Goal: Task Accomplishment & Management: Complete application form

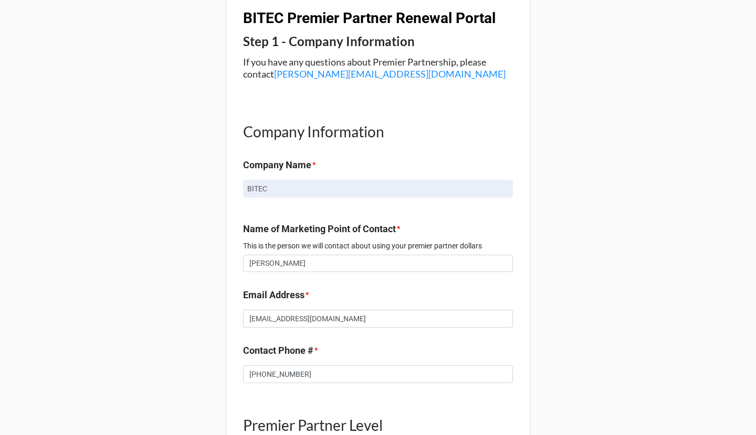
scroll to position [266, 0]
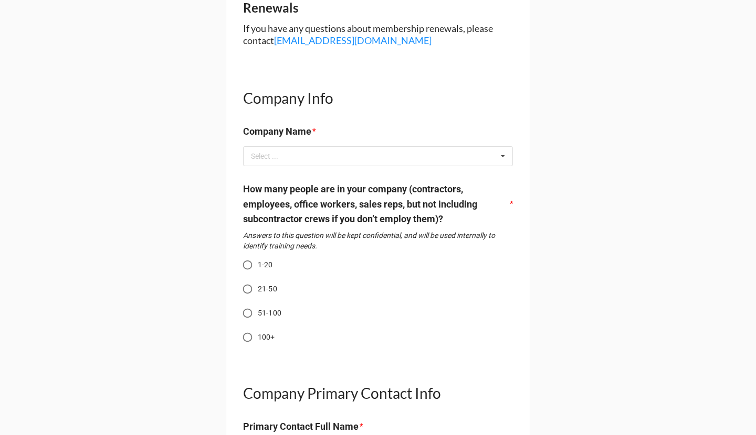
scroll to position [145, 0]
click at [312, 152] on div "Select ... No results found." at bounding box center [378, 156] width 270 height 20
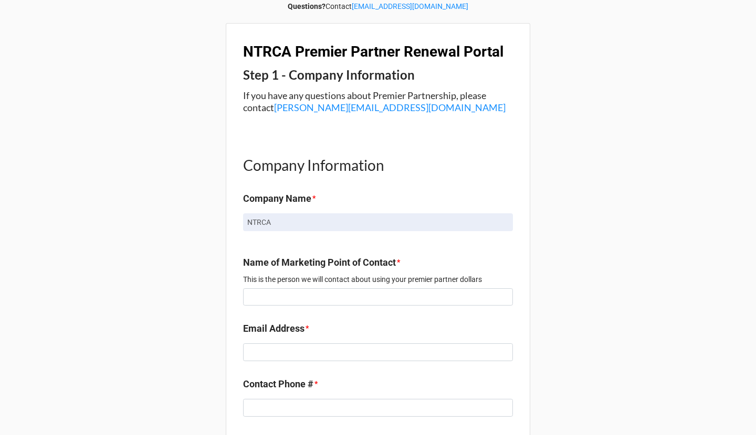
scroll to position [106, 0]
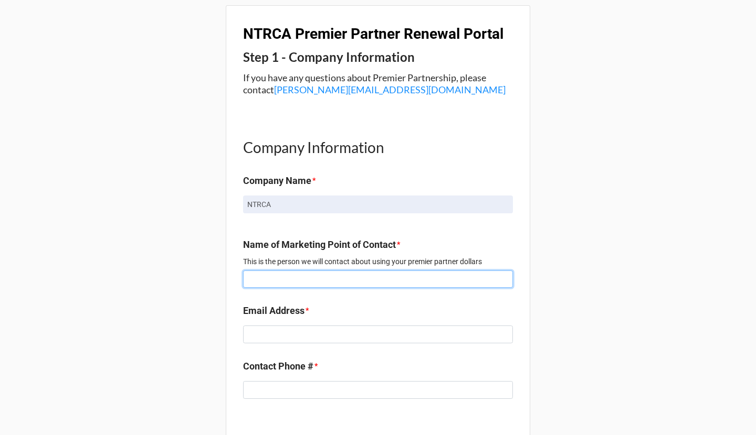
click at [310, 274] on input at bounding box center [378, 280] width 270 height 18
type input "Rachel Albright"
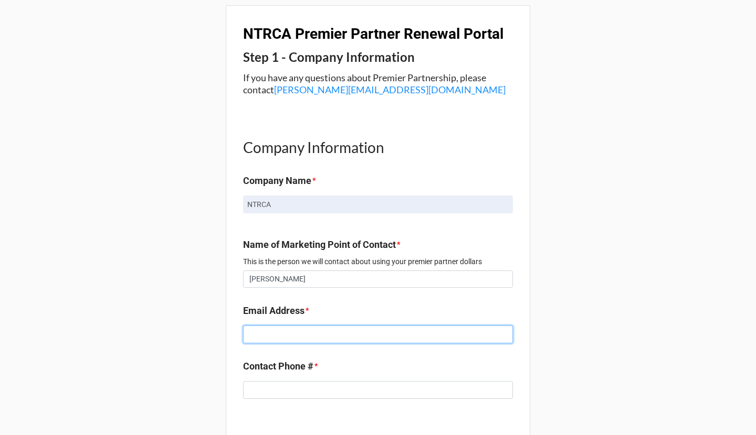
type input "rachel@quindigo.com"
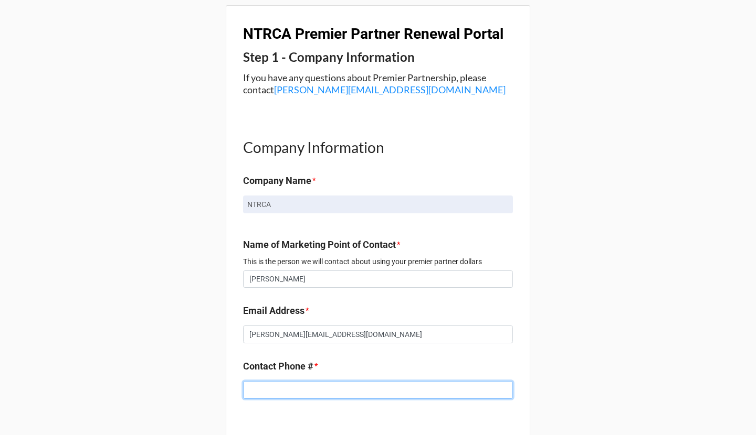
type input "8179950374"
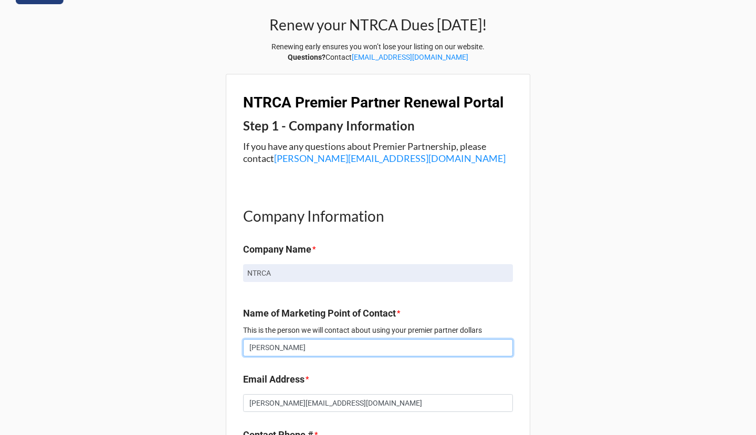
scroll to position [0, 0]
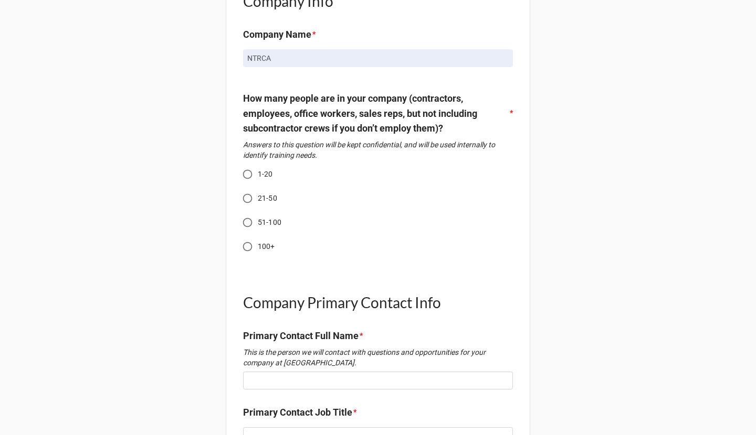
scroll to position [243, 0]
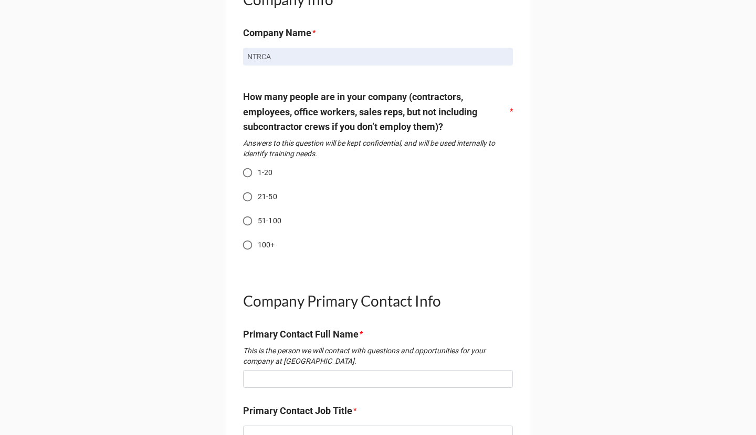
click at [258, 178] on label "1-20" at bounding box center [370, 173] width 267 height 20
click at [258, 178] on input "1-20" at bounding box center [247, 173] width 20 height 20
radio input "true"
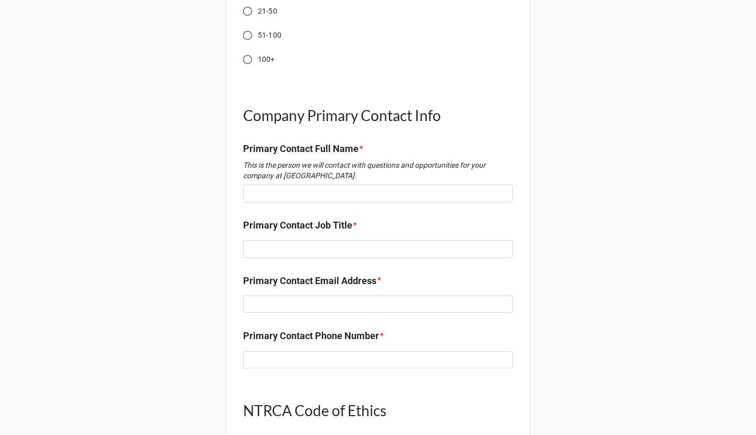
scroll to position [461, 0]
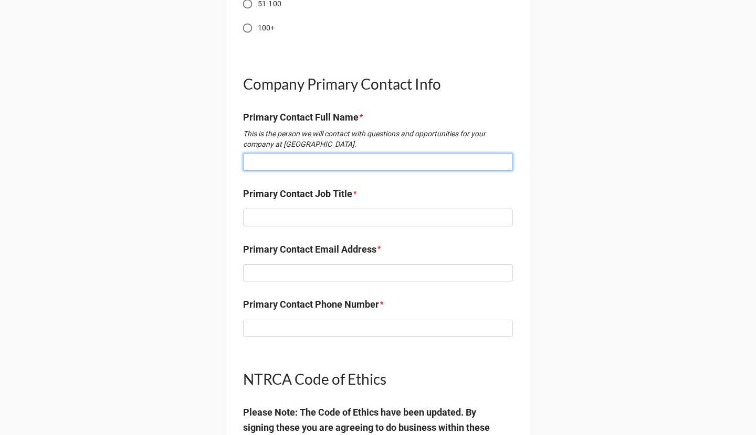
click at [311, 154] on input at bounding box center [378, 162] width 270 height 18
type input "Kristen Harford"
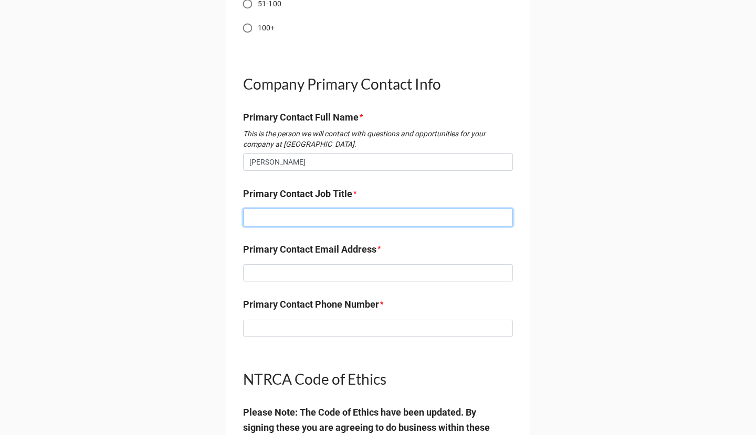
click at [327, 209] on input at bounding box center [378, 218] width 270 height 18
type input "Executive Director"
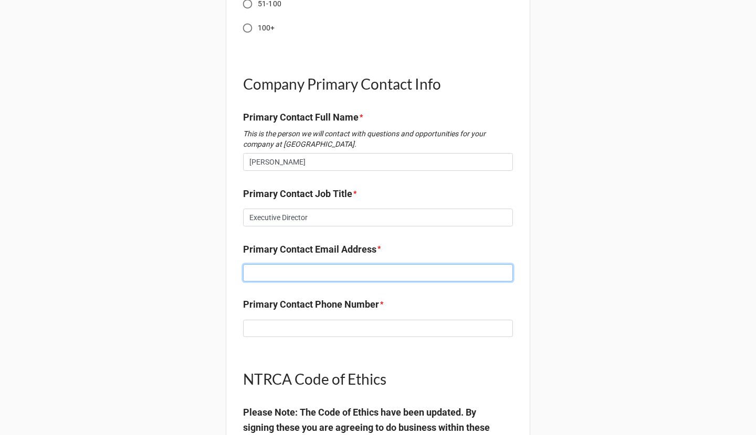
click at [349, 269] on input at bounding box center [378, 273] width 270 height 18
type input "Kristen@ntrca.com"
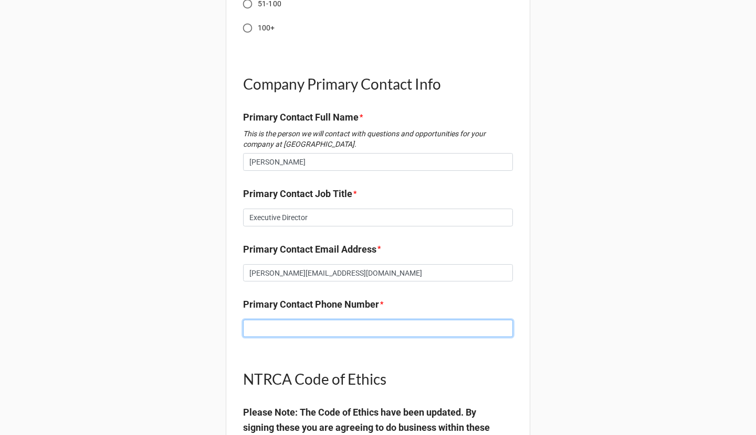
click at [376, 323] on input at bounding box center [378, 329] width 270 height 18
paste input "817) 996-6853‬"
click at [247, 330] on input "817) 996-6853‬" at bounding box center [378, 329] width 270 height 18
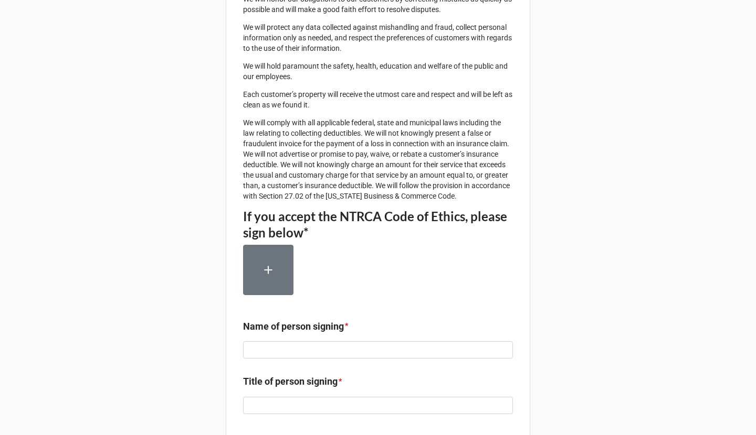
scroll to position [1419, 0]
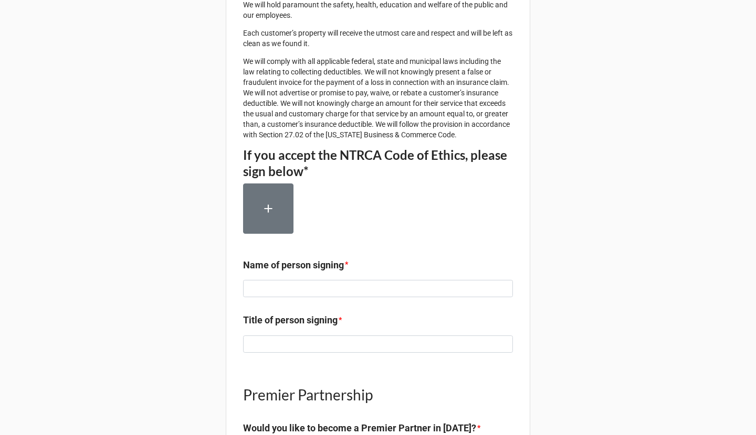
type input "(817) 996-6853‬"
click at [270, 242] on div at bounding box center [378, 213] width 270 height 59
click at [268, 234] on button "button" at bounding box center [268, 209] width 50 height 50
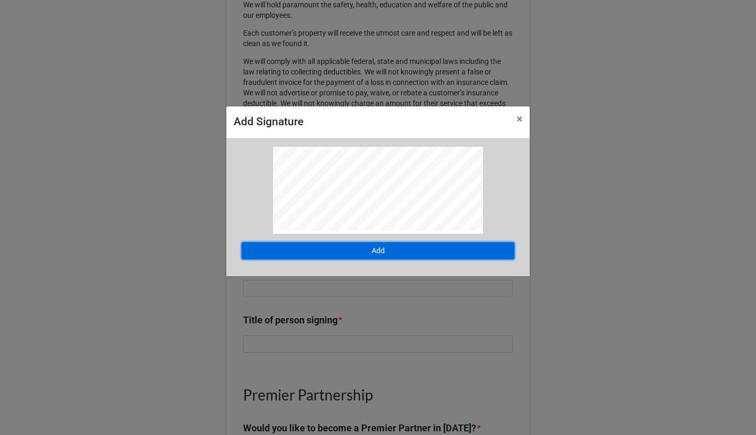
click at [376, 253] on button "Add" at bounding box center [377, 251] width 273 height 18
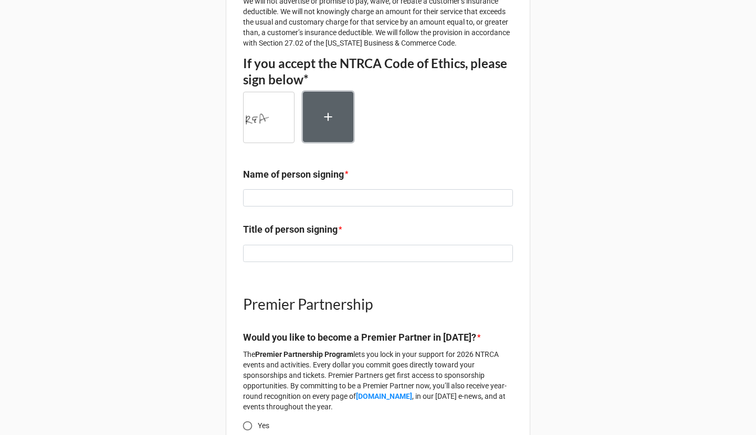
scroll to position [1537, 0]
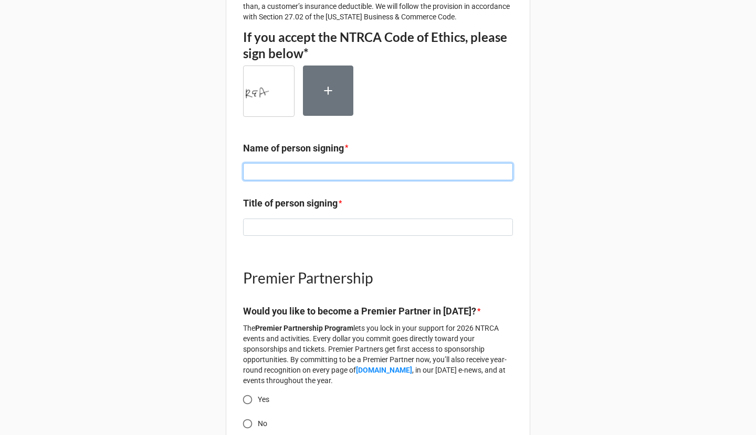
click at [307, 181] on input at bounding box center [378, 172] width 270 height 18
type input "[PERSON_NAME]"
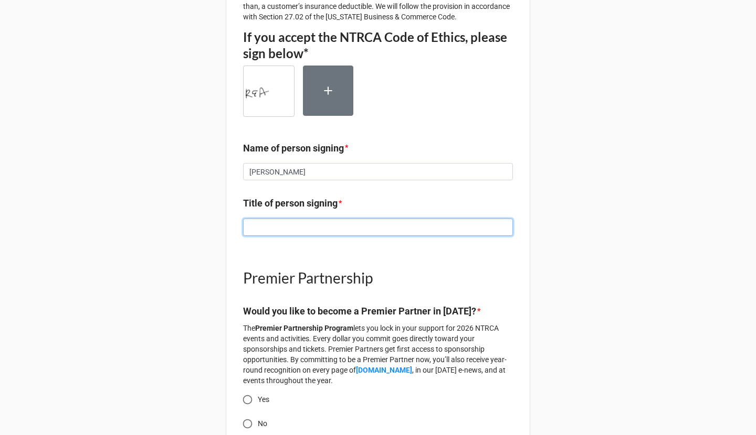
click at [270, 237] on input at bounding box center [378, 228] width 270 height 18
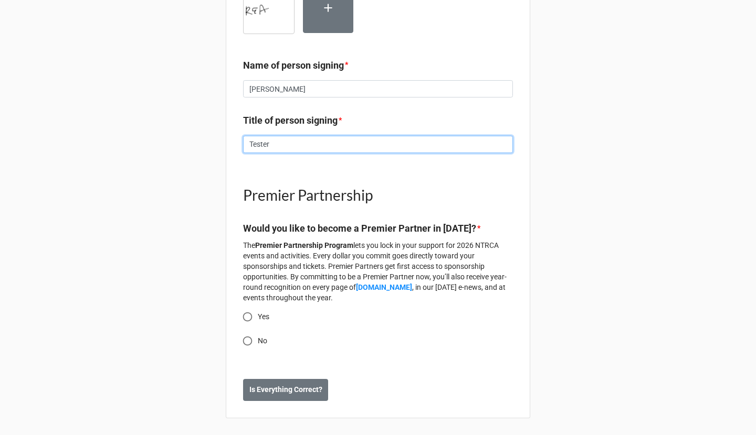
scroll to position [1650, 0]
type input "Tester"
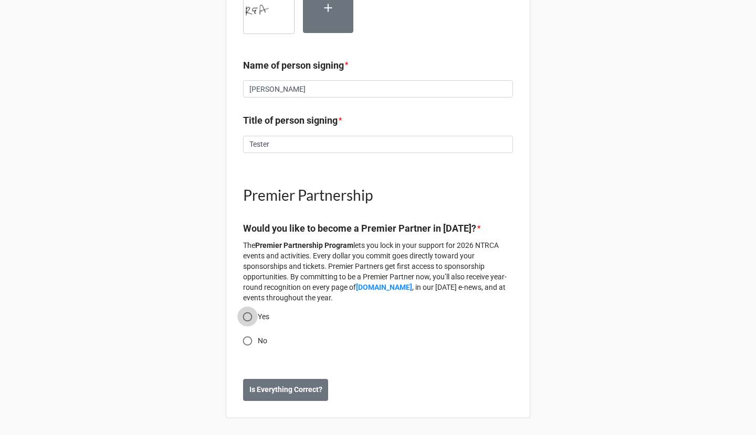
click at [247, 317] on input "Yes" at bounding box center [247, 317] width 20 height 20
radio input "true"
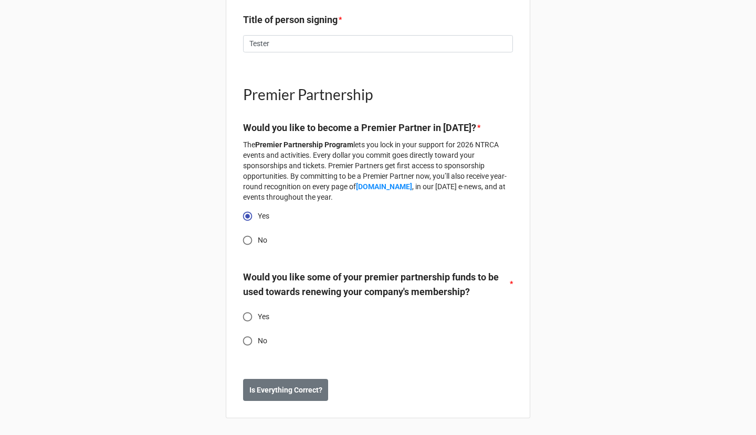
scroll to position [1751, 0]
click at [258, 314] on span "Yes" at bounding box center [264, 317] width 12 height 11
click at [255, 314] on input "Yes" at bounding box center [247, 317] width 20 height 20
radio input "true"
click at [282, 388] on b "Is Everything Correct?" at bounding box center [285, 390] width 73 height 11
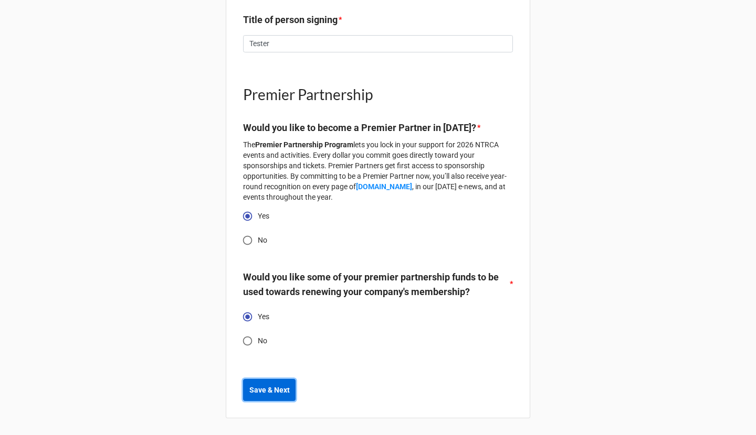
click at [282, 388] on b "Save & Next" at bounding box center [269, 390] width 40 height 11
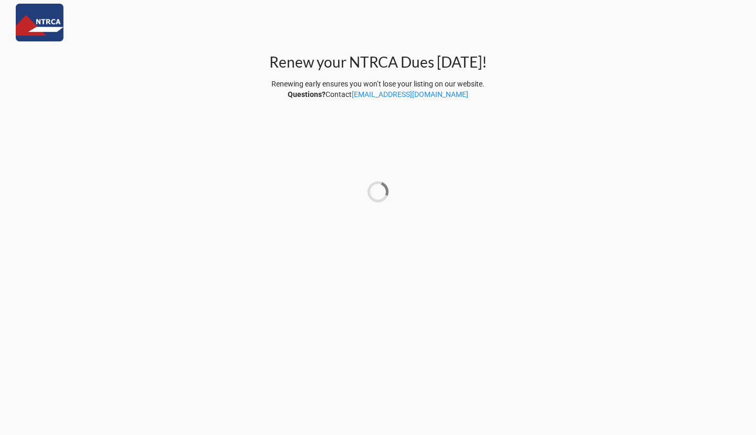
scroll to position [0, 0]
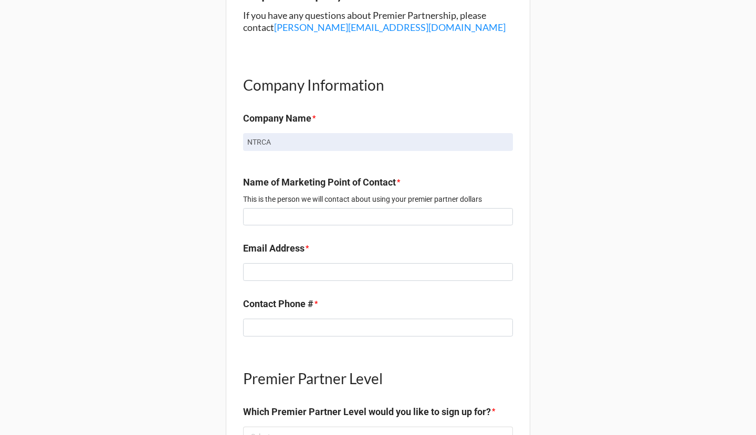
scroll to position [176, 0]
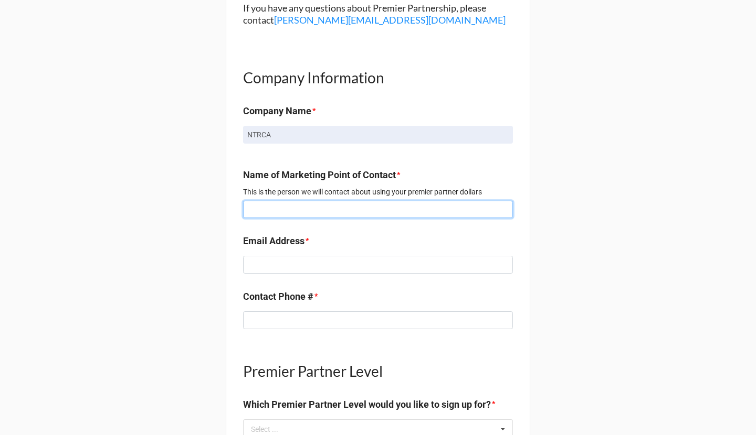
click at [322, 214] on input at bounding box center [378, 210] width 270 height 18
type input "Rachel Albright"
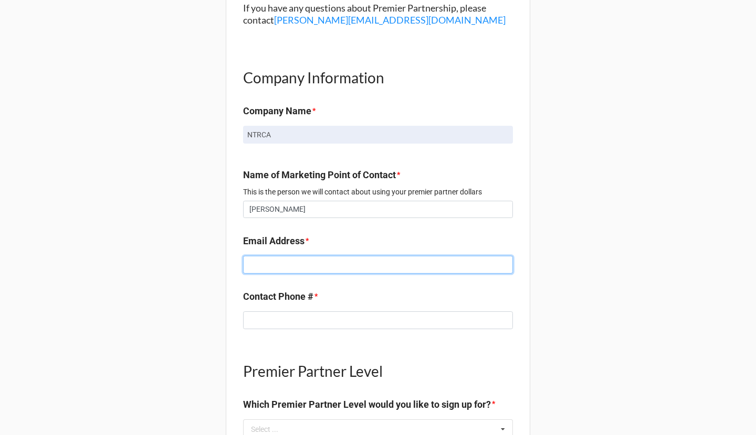
type input "[PERSON_NAME][EMAIL_ADDRESS][DOMAIN_NAME]"
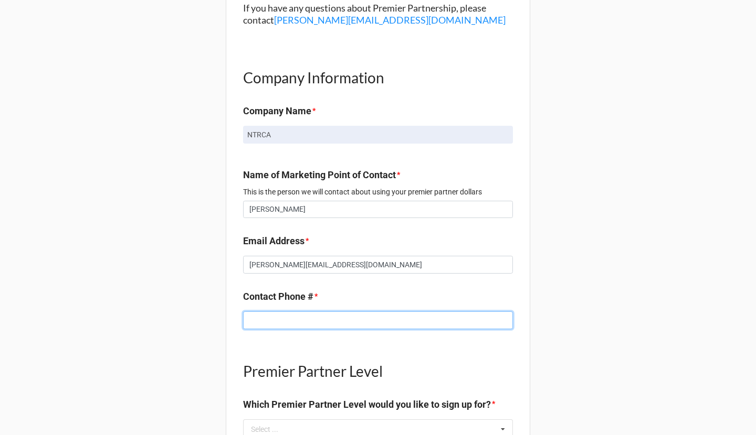
type input "8179950374"
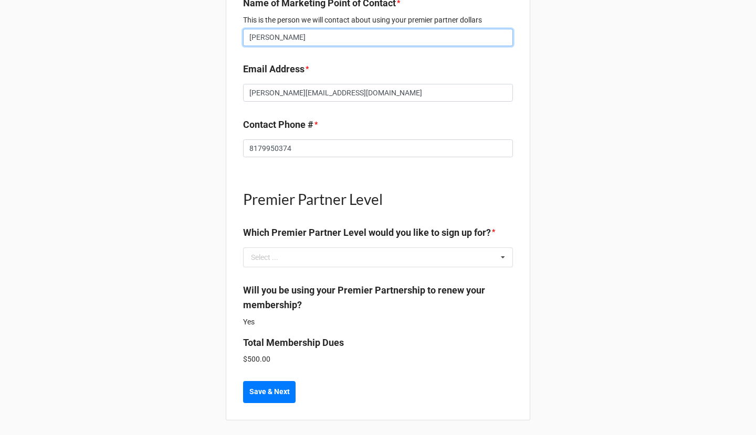
scroll to position [349, 0]
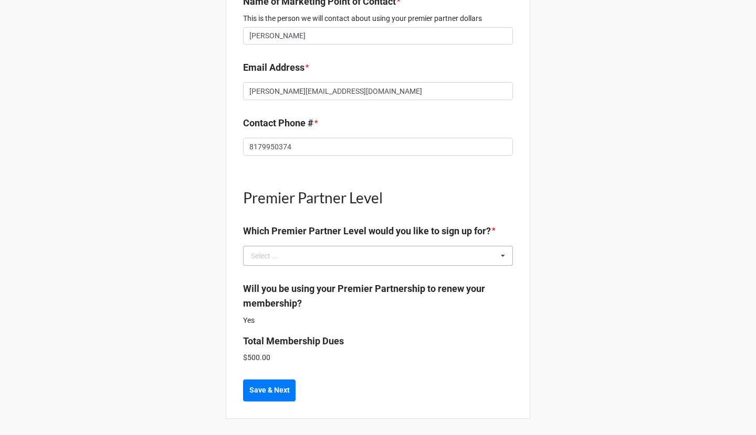
click at [331, 248] on div "Select ... No results found." at bounding box center [378, 256] width 270 height 20
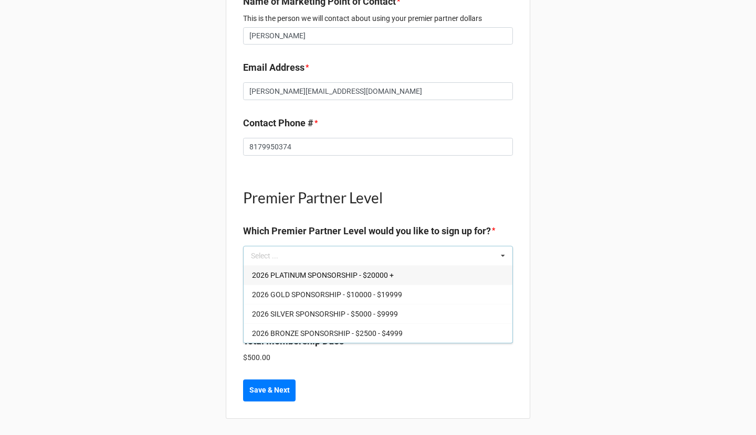
click at [346, 279] on div "2026 PLATINUM SPONSORSHIP - $20000 +" at bounding box center [377, 274] width 269 height 19
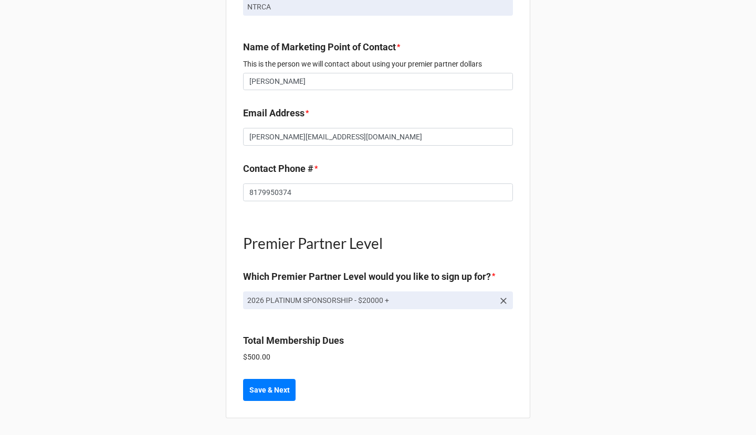
scroll to position [303, 0]
click at [279, 388] on b "Save & Next" at bounding box center [269, 391] width 40 height 11
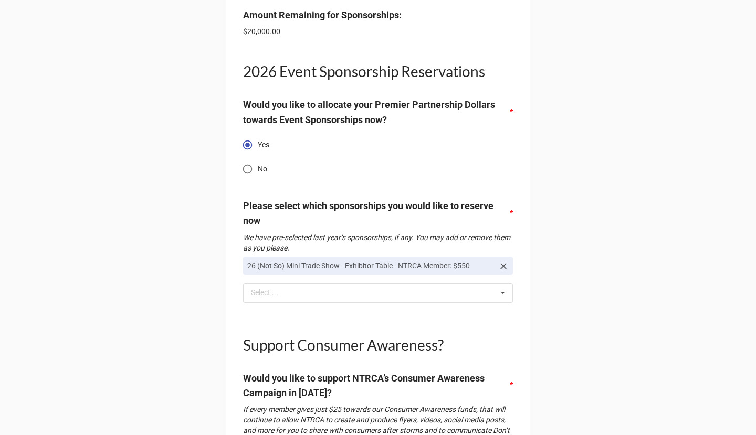
scroll to position [249, 0]
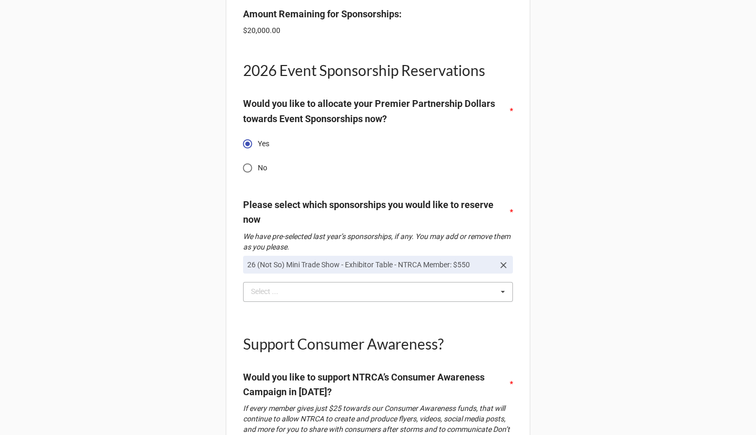
click at [447, 282] on div "Select ... No results found." at bounding box center [378, 292] width 270 height 20
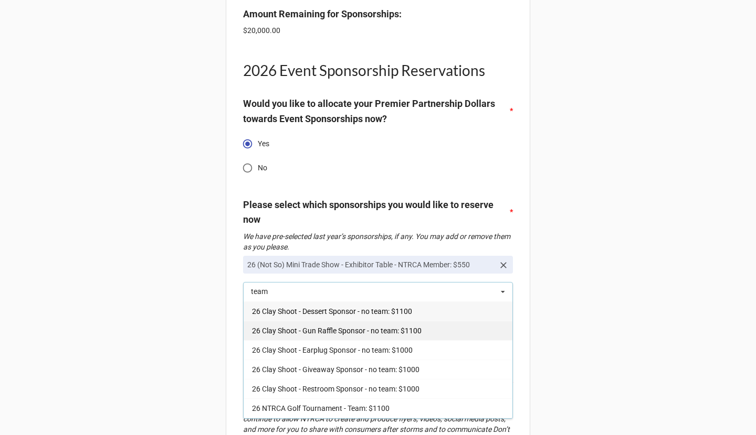
scroll to position [17, 0]
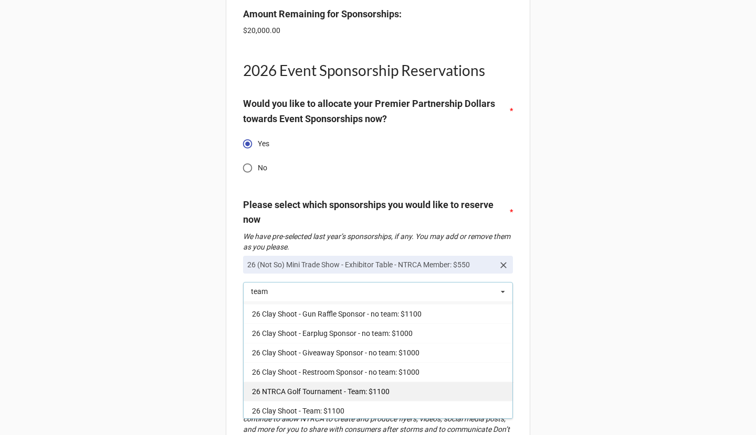
type input "team"
click at [401, 383] on div "26 NTRCA Golf Tournament - Team: $1100" at bounding box center [377, 391] width 269 height 19
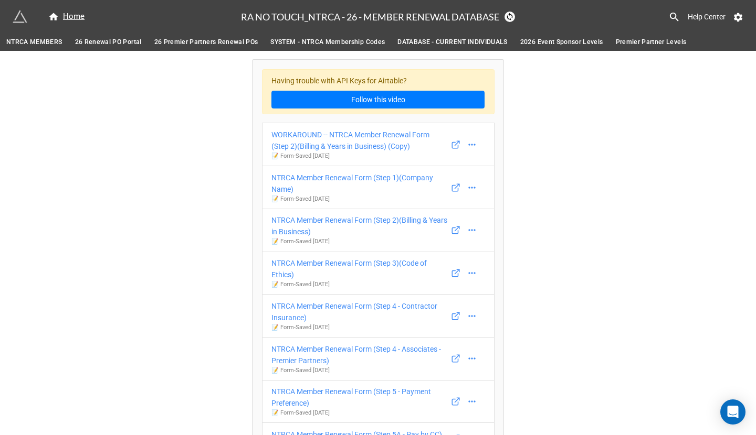
click at [38, 43] on span "NTRCA MEMBERS" at bounding box center [34, 42] width 56 height 11
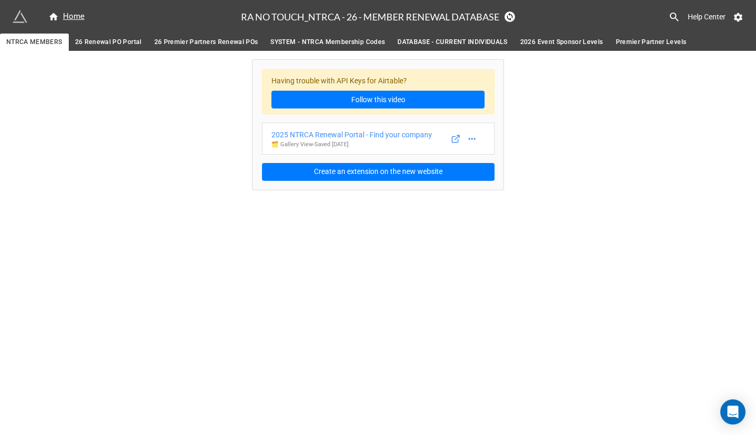
click at [85, 39] on span "26 Renewal PO Portal" at bounding box center [108, 42] width 67 height 11
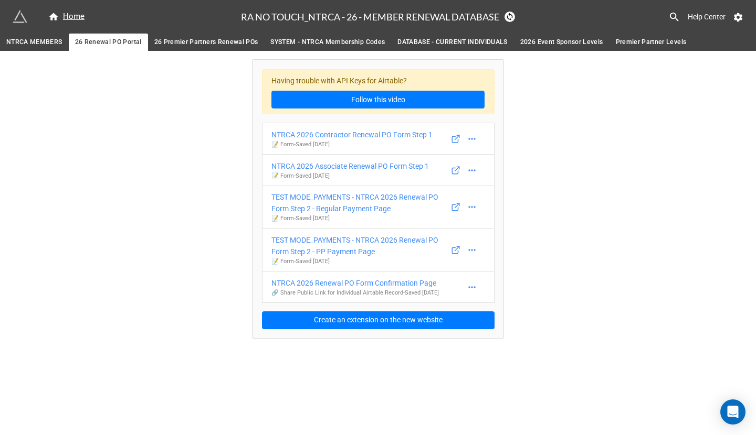
click at [213, 46] on span "26 Premier Partners Renewal POs" at bounding box center [206, 42] width 104 height 11
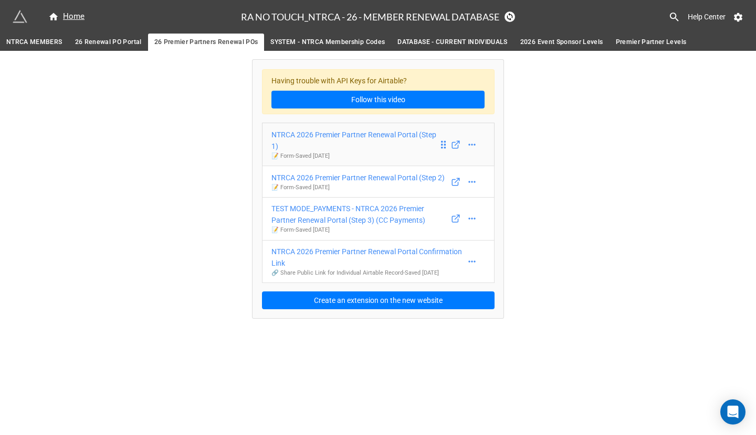
click at [331, 136] on div "NTRCA 2026 Premier Partner Renewal Portal (Step 1)" at bounding box center [354, 140] width 167 height 23
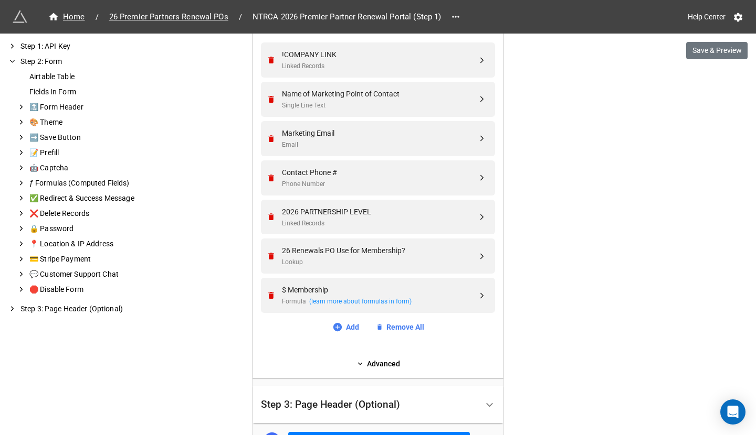
scroll to position [422, 0]
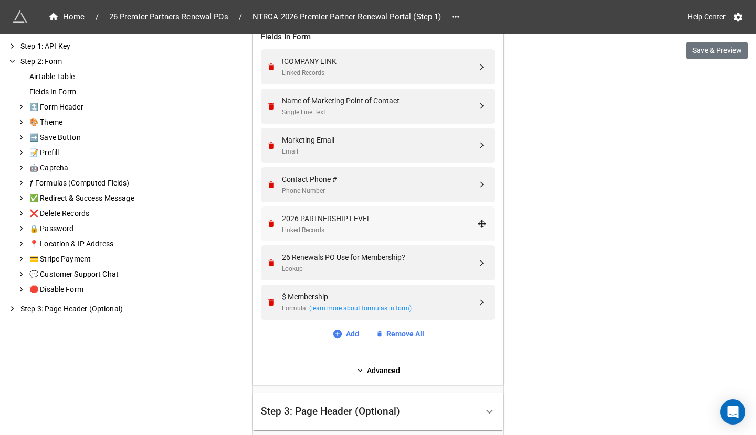
click at [323, 218] on div "2026 PARTNERSHIP LEVEL" at bounding box center [379, 219] width 195 height 12
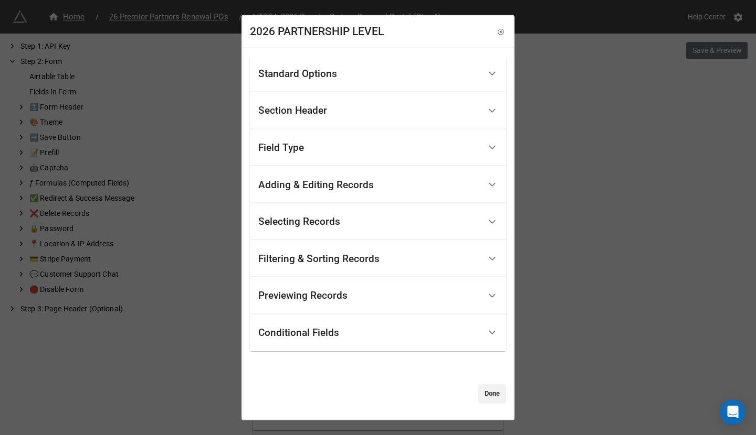
click at [359, 76] on div "Standard Options" at bounding box center [369, 73] width 222 height 25
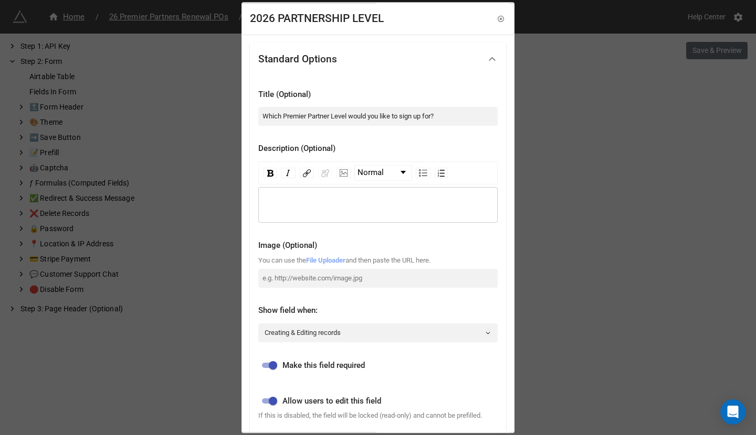
click at [338, 261] on link "File Uploader" at bounding box center [325, 261] width 39 height 8
click at [321, 203] on div "rdw-editor" at bounding box center [377, 205] width 229 height 12
click at [340, 175] on img "rdw-image-control" at bounding box center [343, 172] width 8 height 7
click at [363, 230] on input "rdw-image-control" at bounding box center [393, 236] width 96 height 18
paste input "https://firebasestorage.googleapis.com/v0/b/app-store-81d55.appspot.com/o/icwEp…"
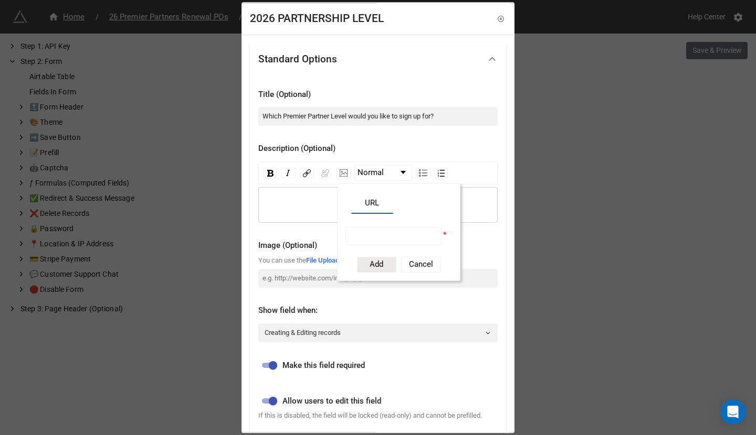
type input "https://firebasestorage.googleapis.com/v0/b/app-store-81d55.appspot.com/o/icwEp…"
click at [382, 273] on div "URL https://firebasestorage.googleapis.com/v0/b/app-store-81d55.appspot.com/o/i…" at bounding box center [398, 233] width 123 height 98
click at [382, 268] on button "Add" at bounding box center [376, 265] width 39 height 16
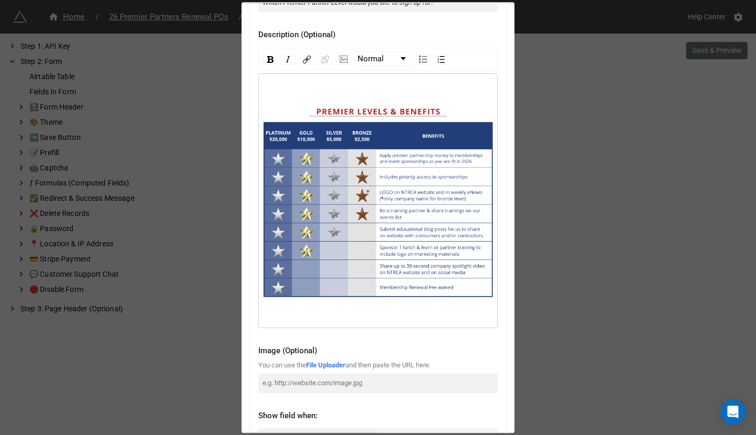
scroll to position [605, 0]
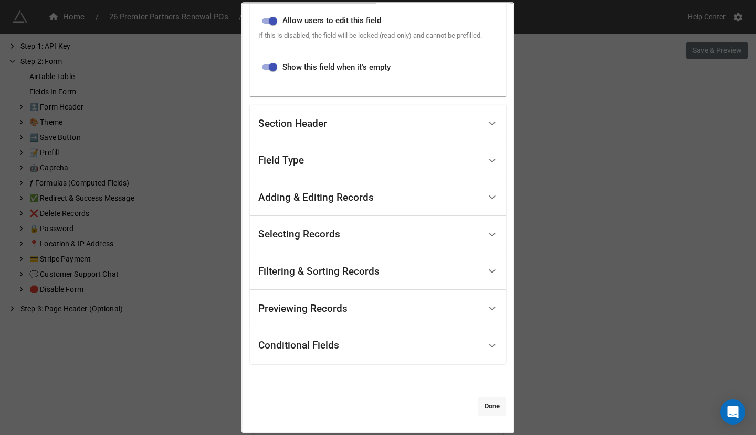
click at [483, 404] on link "Done" at bounding box center [492, 407] width 28 height 19
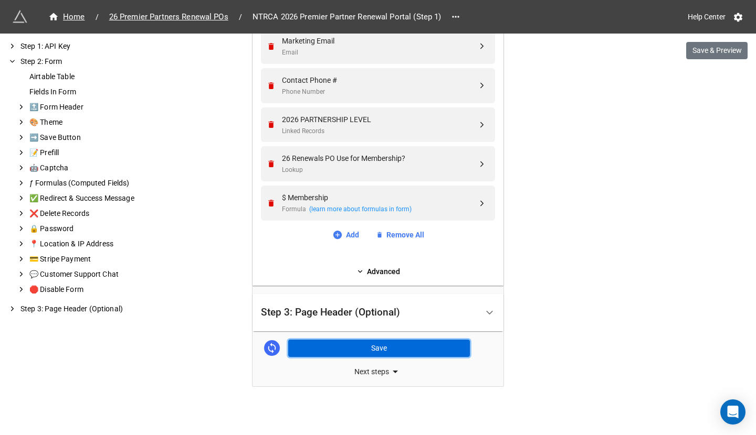
click at [423, 340] on button "Save" at bounding box center [379, 349] width 182 height 18
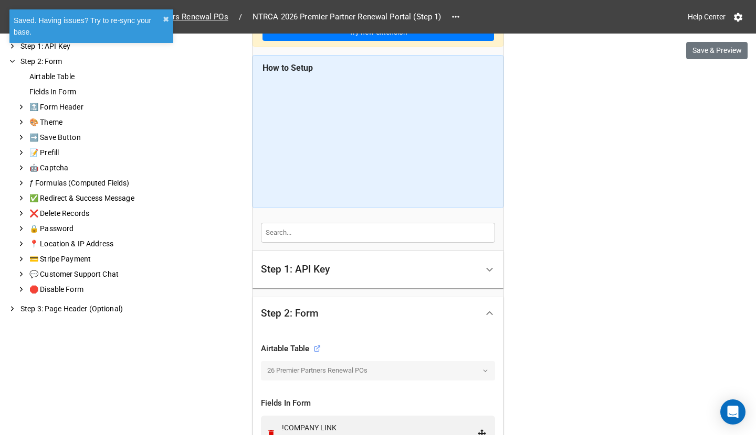
scroll to position [0, 0]
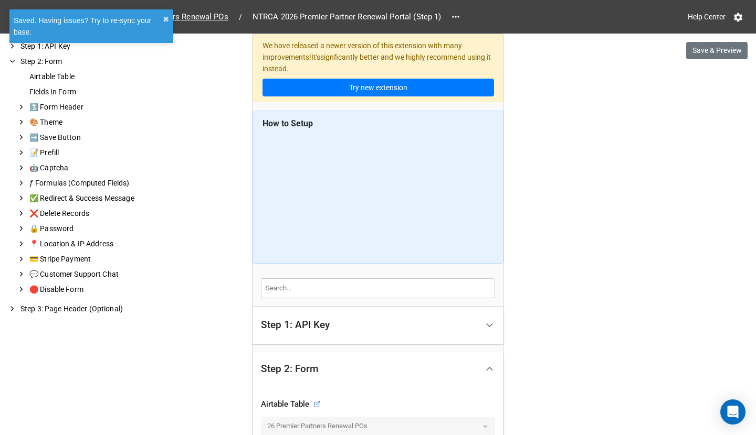
click at [224, 24] on div "Home / 26 Premier Partners Renewal POs / NTRCA 2026 Premier Partner Renewal Por…" at bounding box center [240, 16] width 455 height 19
click at [226, 18] on span "26 Premier Partners Renewal POs" at bounding box center [169, 17] width 132 height 12
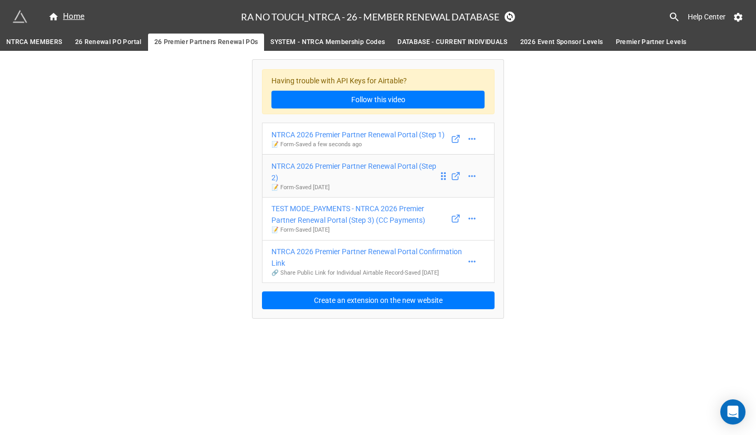
click at [367, 177] on div "NTRCA 2026 Premier Partner Renewal Portal (Step 2)" at bounding box center [354, 172] width 167 height 23
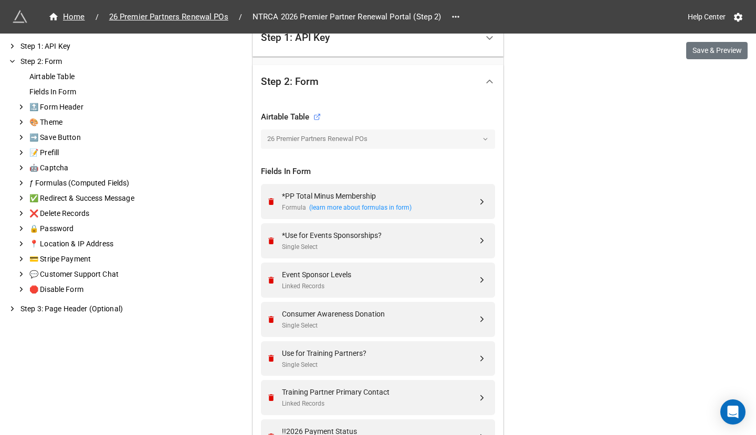
scroll to position [290, 0]
click at [358, 269] on div "Event Sponsor Levels" at bounding box center [379, 273] width 195 height 12
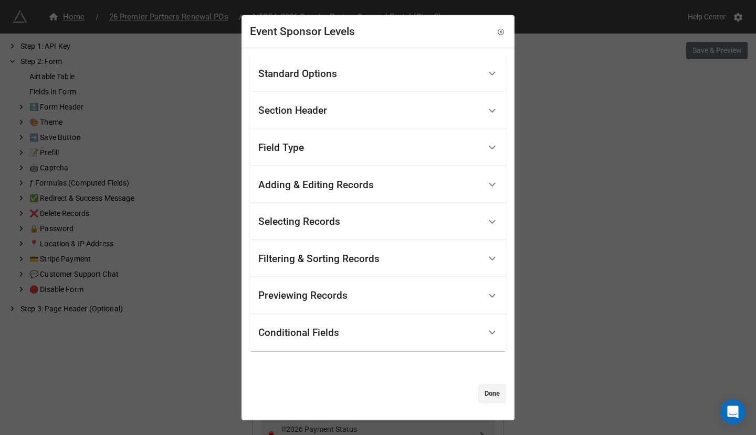
click at [353, 79] on div "Standard Options" at bounding box center [369, 73] width 222 height 25
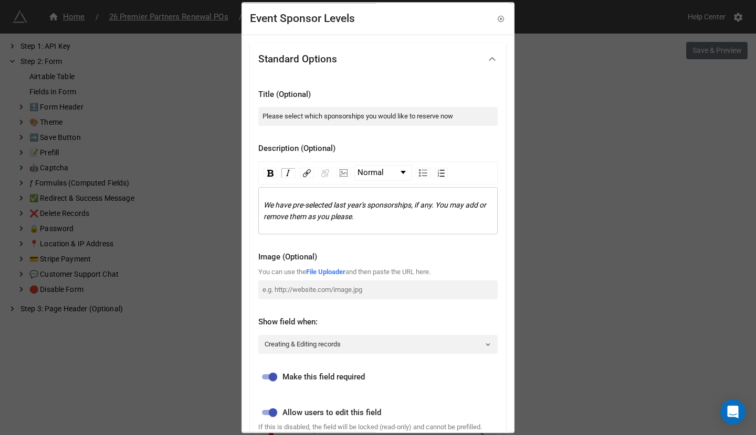
click at [412, 218] on div "We have pre-selected last year's sponsorships, if any. You may add or remove th…" at bounding box center [377, 210] width 229 height 23
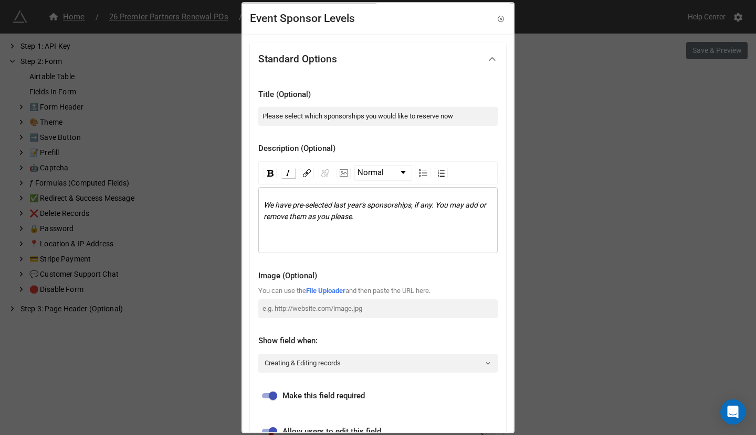
click at [291, 172] on img "rdw-inline-control" at bounding box center [288, 173] width 8 height 8
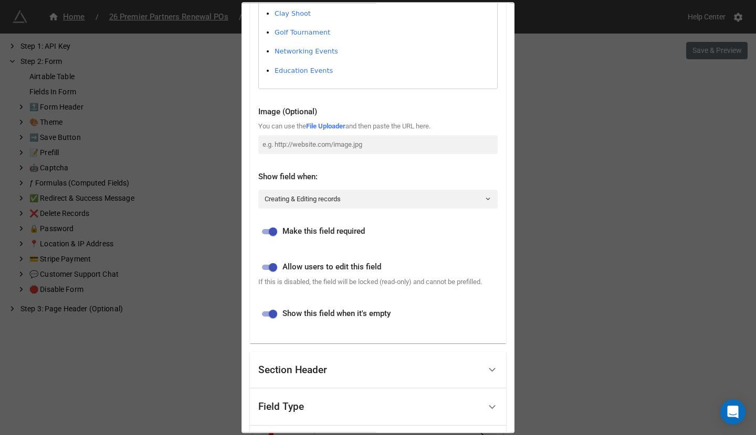
scroll to position [547, 0]
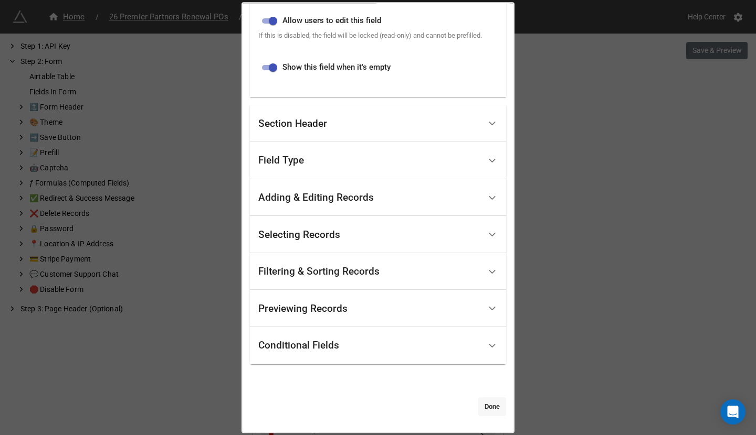
click at [484, 405] on link "Done" at bounding box center [492, 407] width 28 height 19
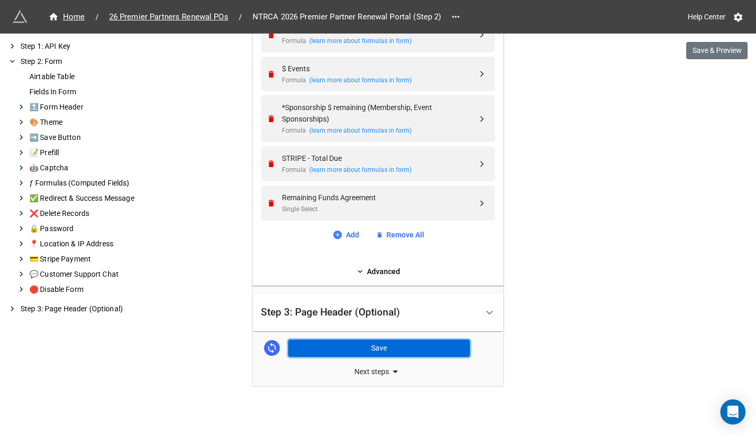
click at [413, 348] on button "Save" at bounding box center [379, 349] width 182 height 18
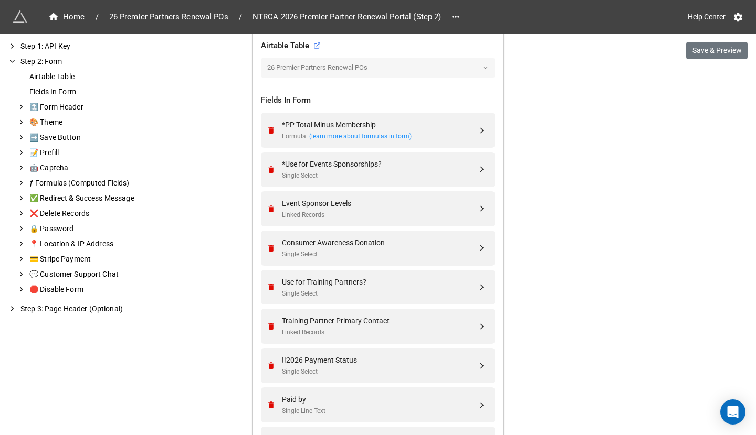
scroll to position [339, 0]
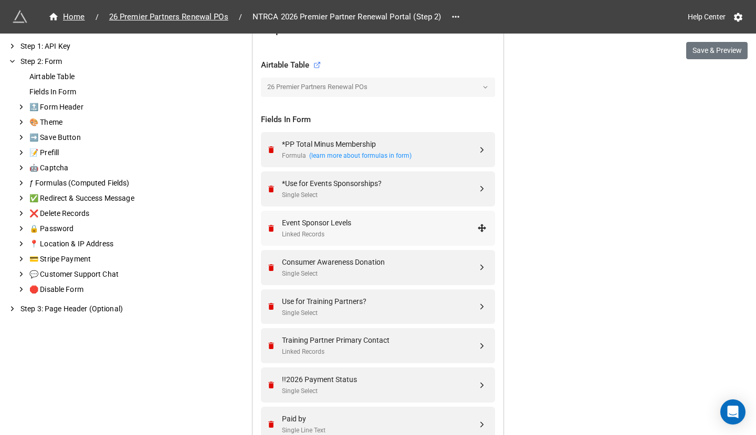
click at [339, 217] on div "Event Sponsor Levels" at bounding box center [379, 223] width 195 height 12
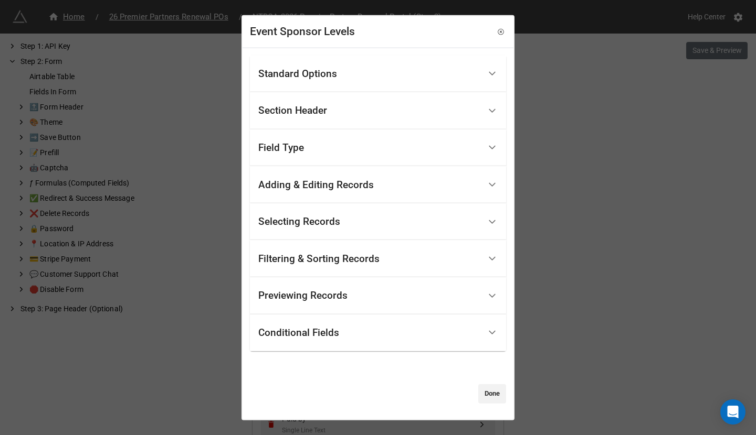
click at [349, 258] on div "Filtering & Sorting Records" at bounding box center [318, 258] width 121 height 10
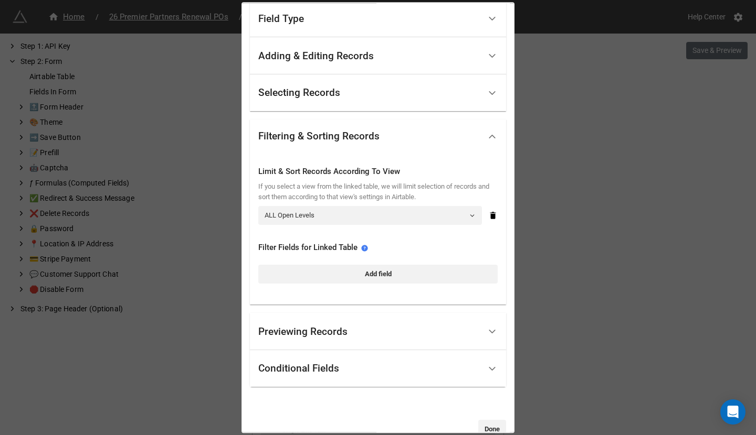
scroll to position [138, 0]
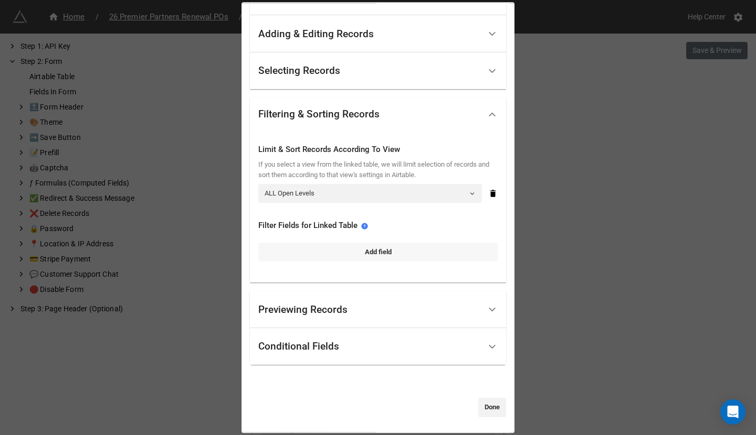
click at [357, 252] on link "Add field" at bounding box center [377, 252] width 239 height 19
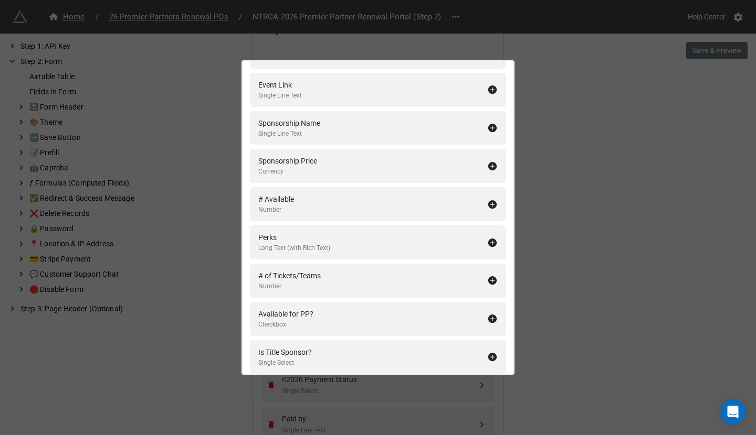
scroll to position [0, 0]
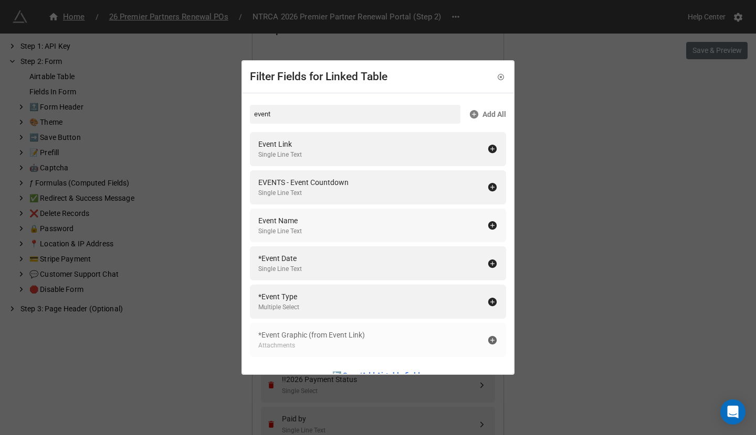
type input "event"
click at [384, 215] on div "Event Name Single Line Text" at bounding box center [372, 226] width 229 height 22
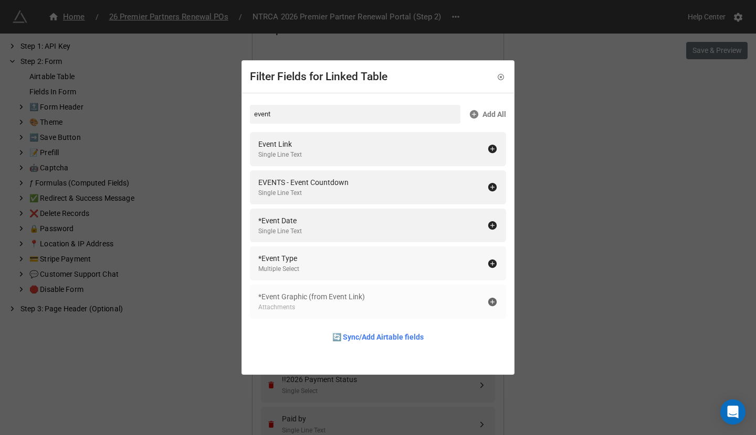
click at [365, 264] on div "*Event Type Multiple Select" at bounding box center [372, 264] width 229 height 22
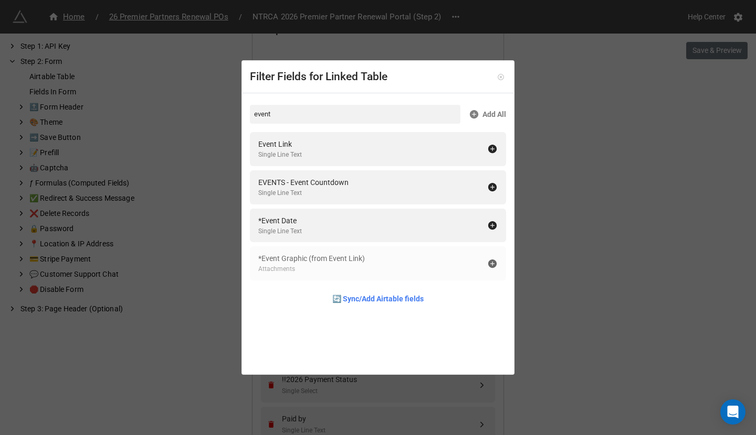
click at [497, 77] on icon at bounding box center [500, 76] width 7 height 7
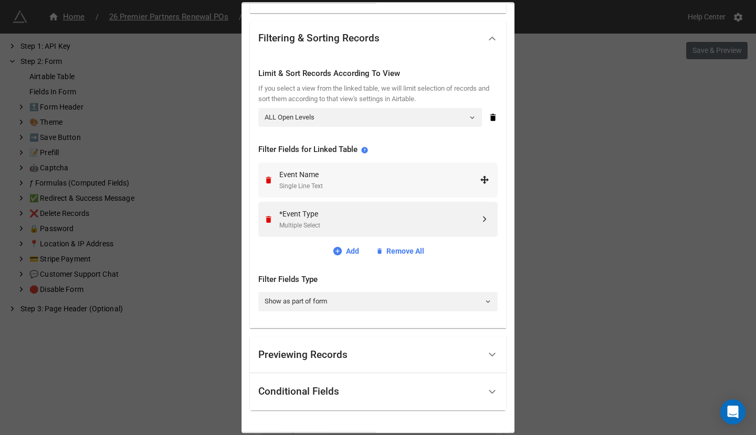
scroll to position [260, 0]
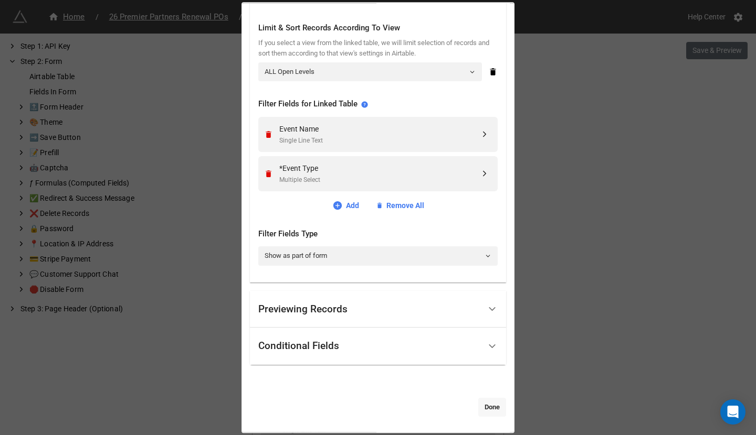
click at [490, 401] on link "Done" at bounding box center [492, 407] width 28 height 19
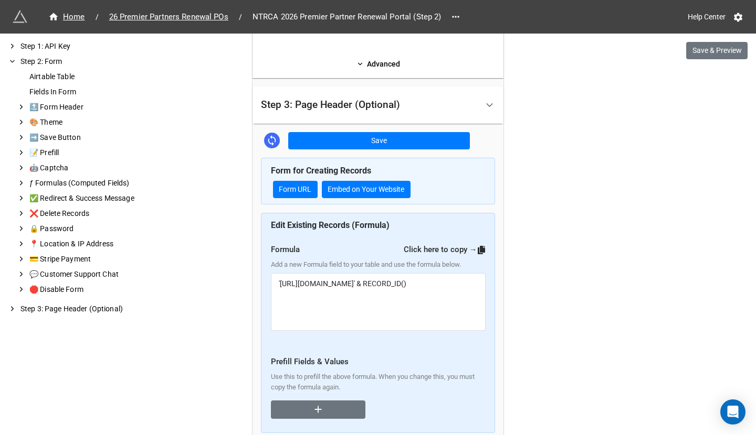
scroll to position [1069, 0]
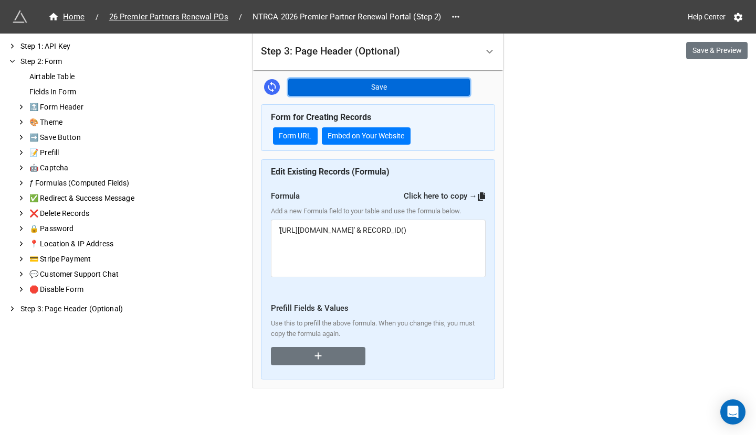
click at [427, 79] on button "Save" at bounding box center [379, 88] width 182 height 18
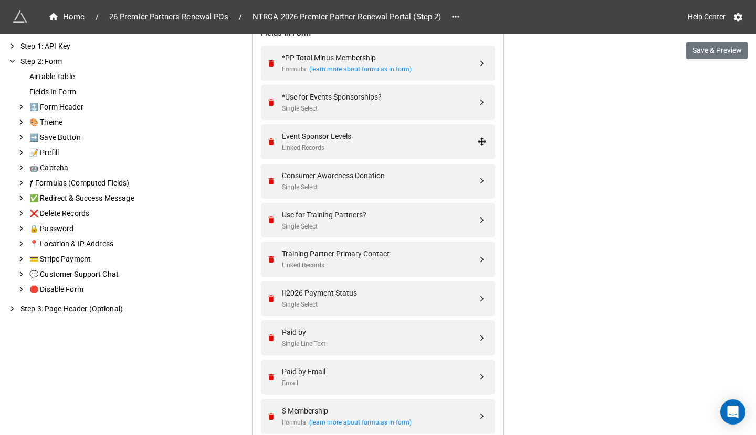
scroll to position [405, 0]
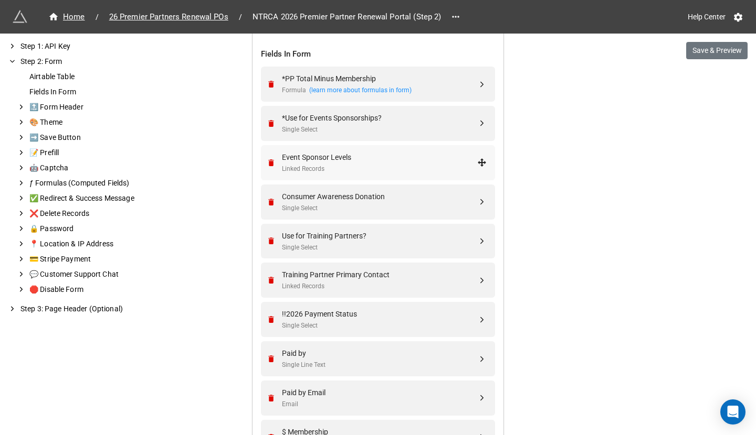
click at [336, 161] on div "Event Sponsor Levels Linked Records" at bounding box center [379, 163] width 195 height 23
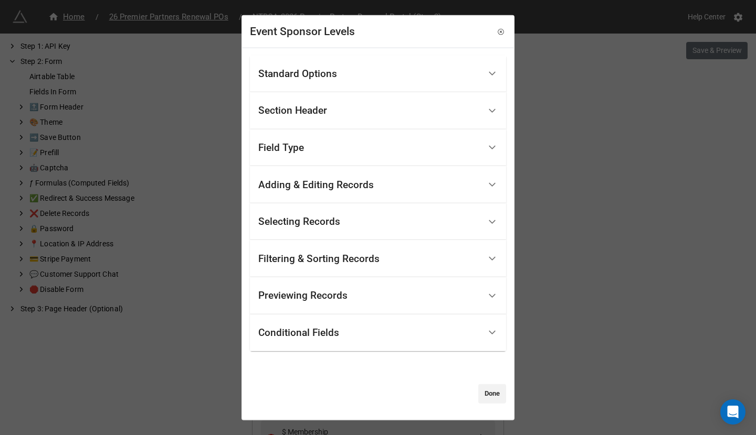
click at [328, 250] on div "Filtering & Sorting Records" at bounding box center [369, 259] width 222 height 25
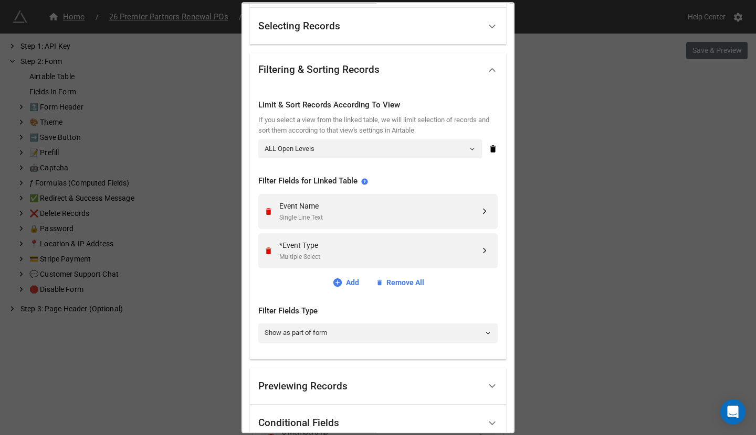
scroll to position [186, 0]
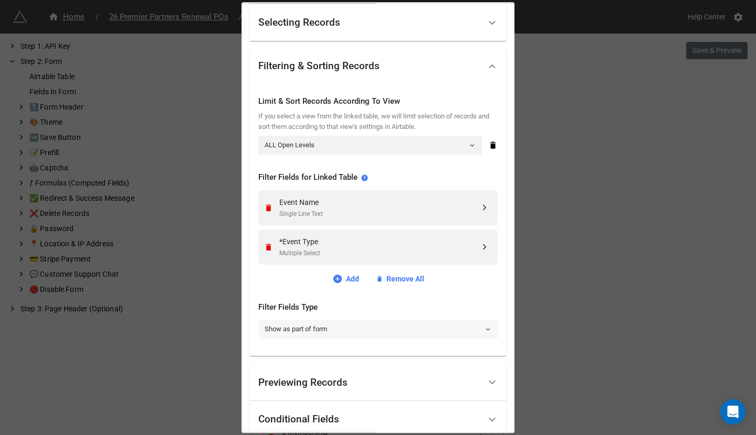
click at [318, 326] on link "Show as part of form" at bounding box center [377, 329] width 239 height 19
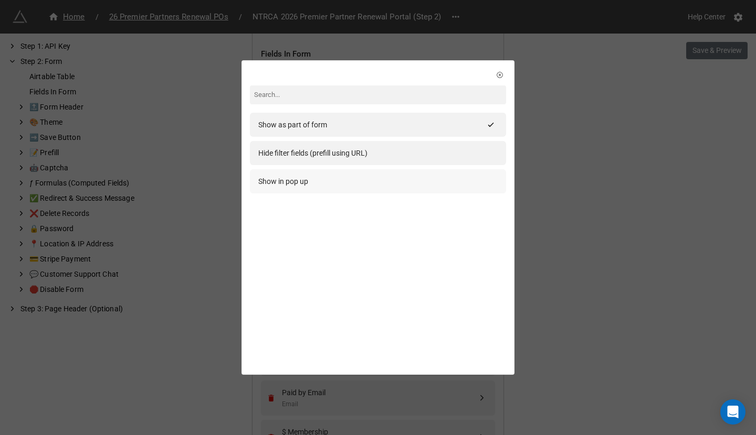
click at [364, 180] on div "Show in pop up" at bounding box center [377, 182] width 239 height 12
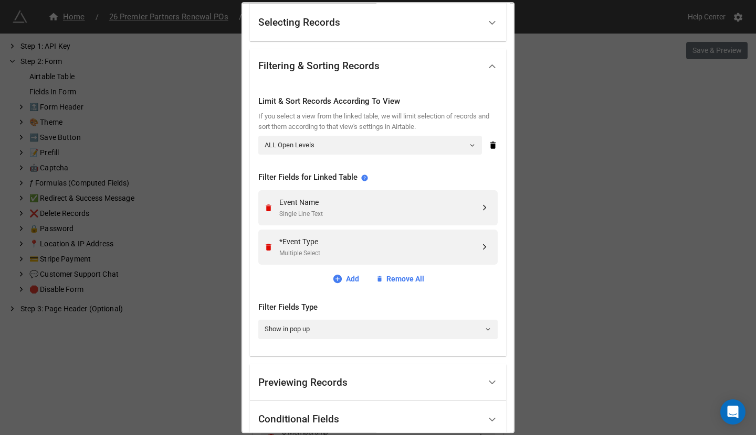
scroll to position [260, 0]
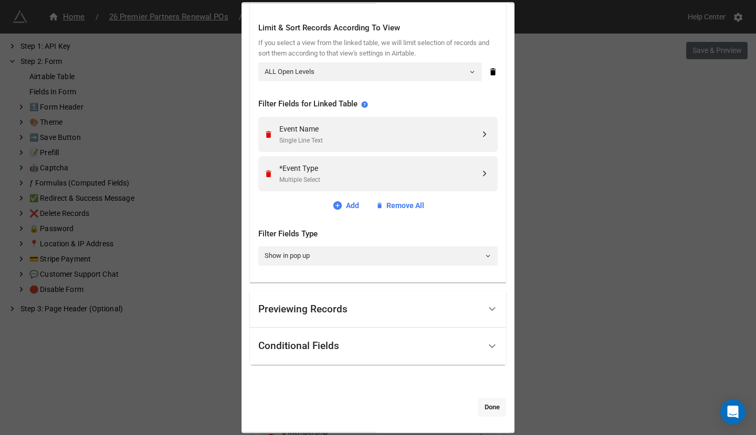
click at [484, 400] on link "Done" at bounding box center [492, 407] width 28 height 19
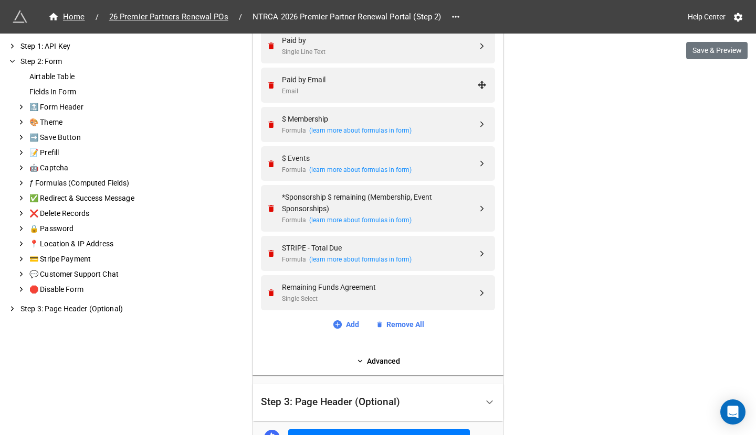
scroll to position [1043, 0]
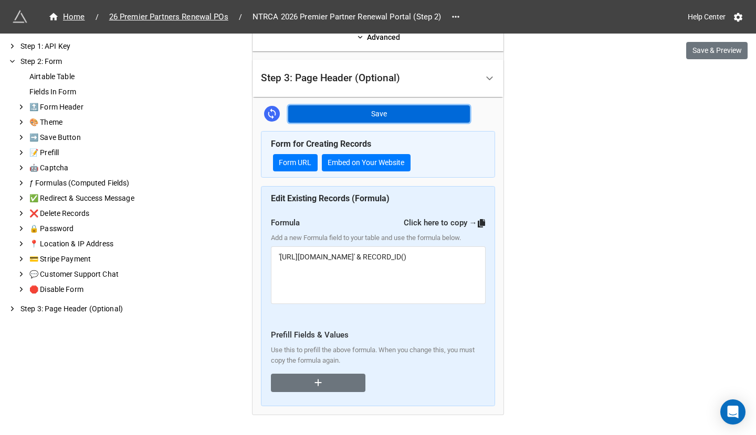
click at [419, 113] on button "Save" at bounding box center [379, 114] width 182 height 18
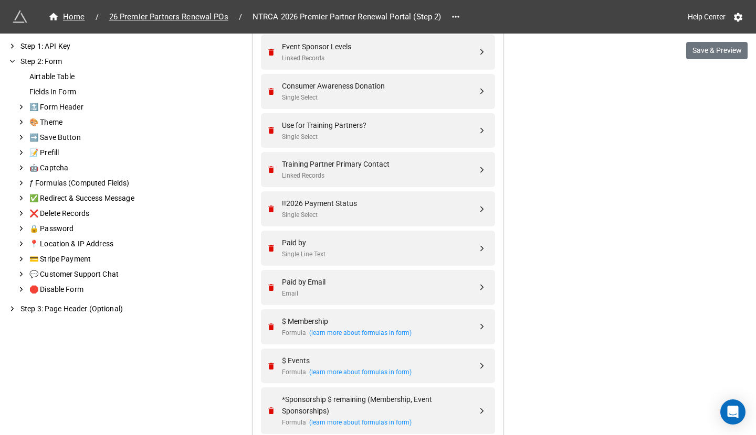
scroll to position [502, 0]
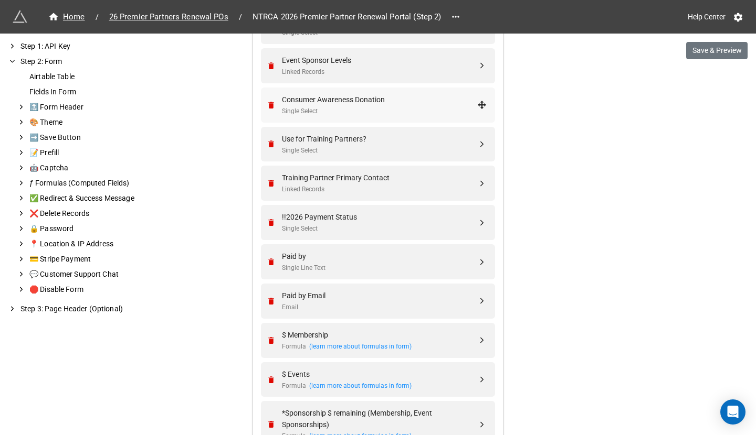
click at [353, 111] on div "Single Select" at bounding box center [379, 112] width 195 height 10
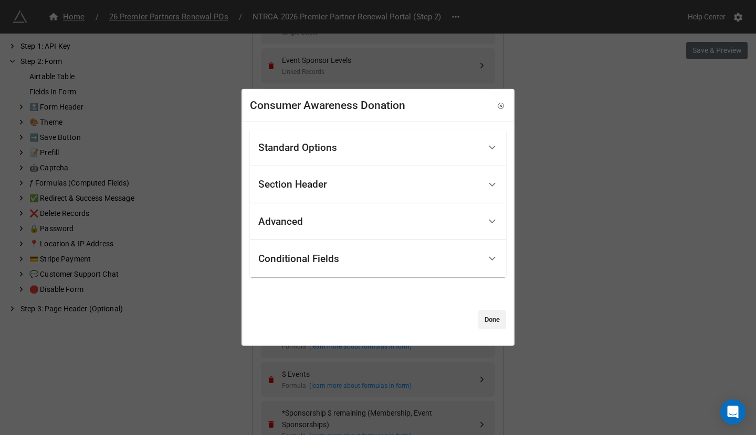
click at [338, 145] on div "Standard Options" at bounding box center [369, 147] width 222 height 25
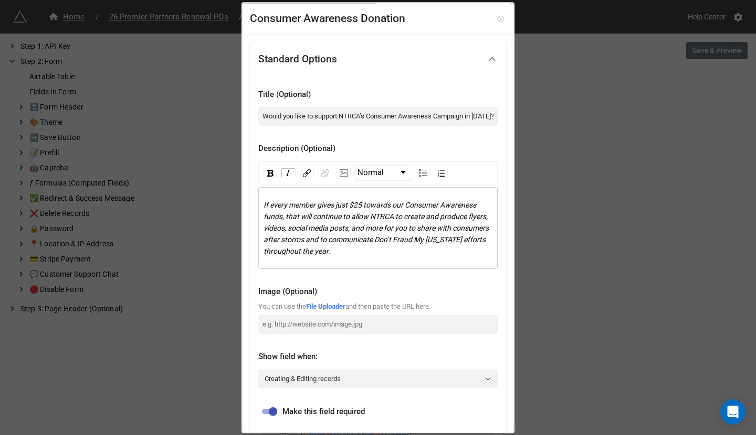
click at [498, 16] on icon at bounding box center [500, 18] width 7 height 7
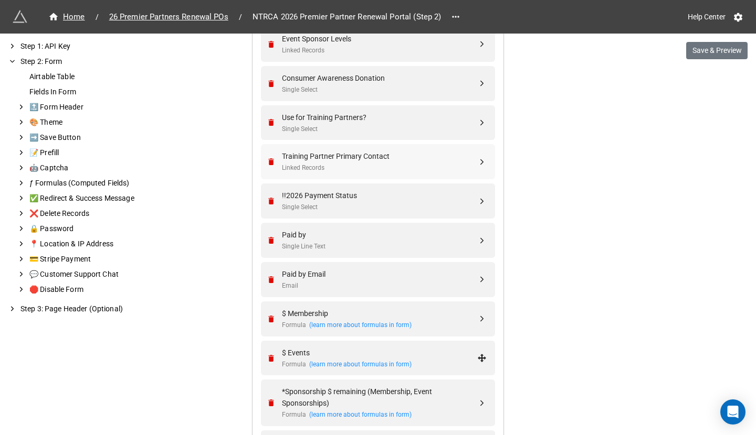
scroll to position [520, 0]
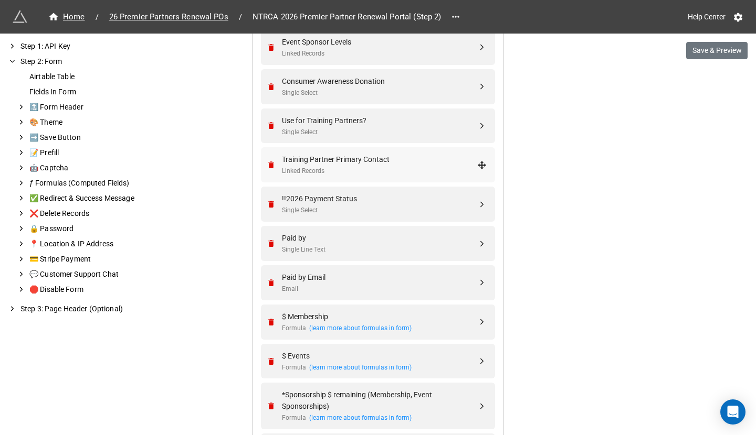
click at [411, 167] on div "Linked Records" at bounding box center [379, 171] width 195 height 10
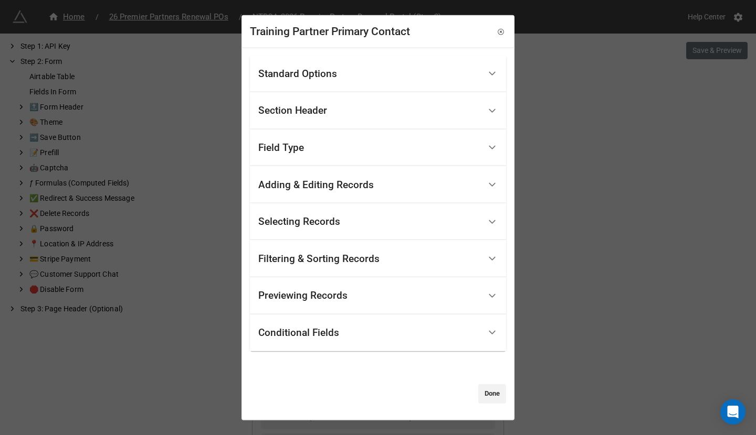
click at [336, 218] on div "Selecting Records" at bounding box center [299, 222] width 82 height 10
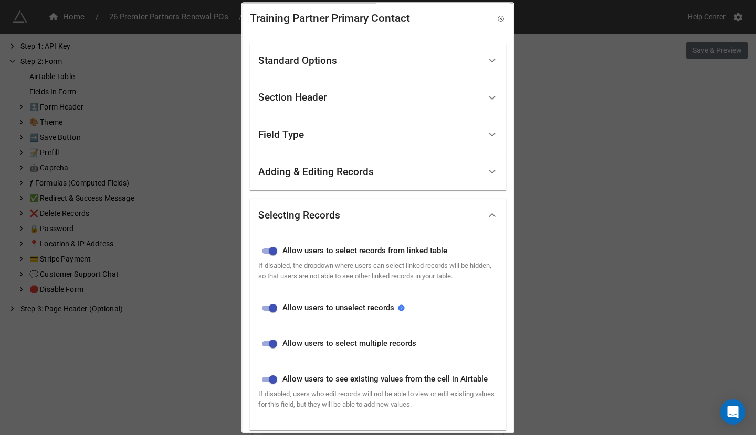
scroll to position [56, 0]
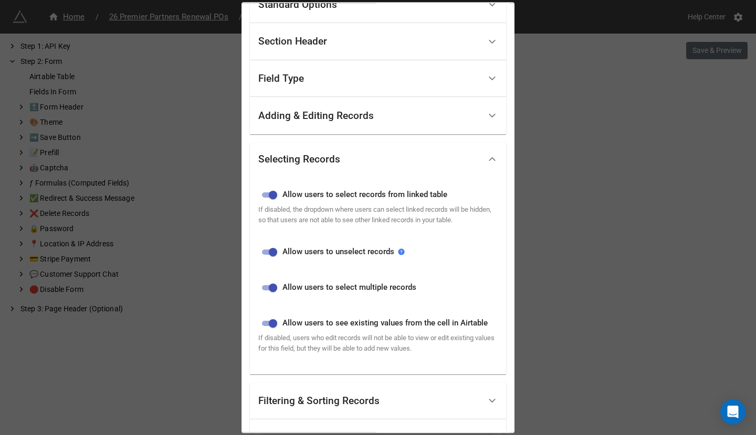
click at [274, 293] on input "checkbox" at bounding box center [273, 288] width 38 height 13
checkbox input "false"
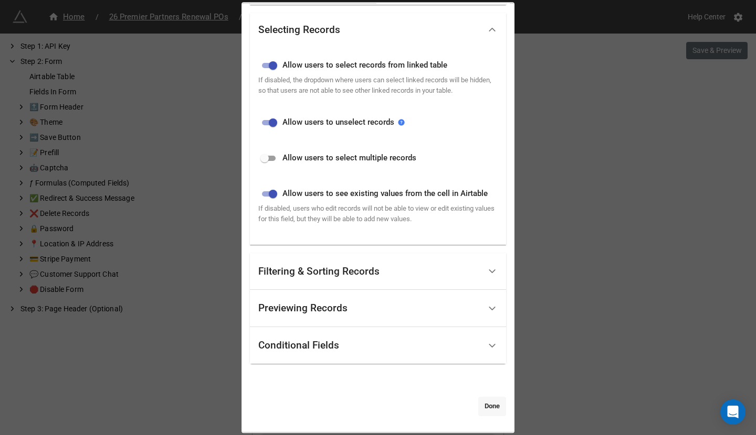
click at [491, 402] on link "Done" at bounding box center [492, 407] width 28 height 19
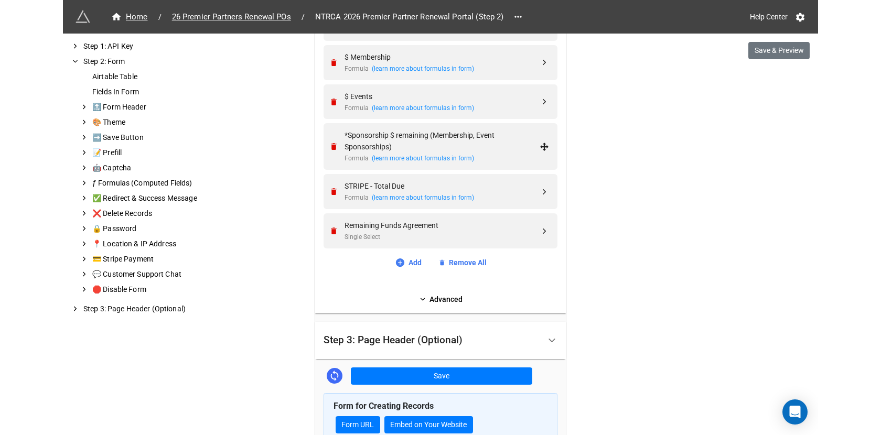
scroll to position [804, 0]
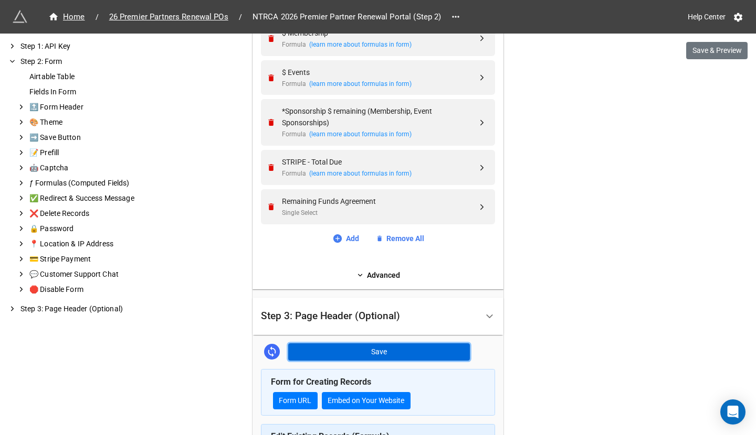
click at [440, 352] on button "Save" at bounding box center [379, 353] width 182 height 18
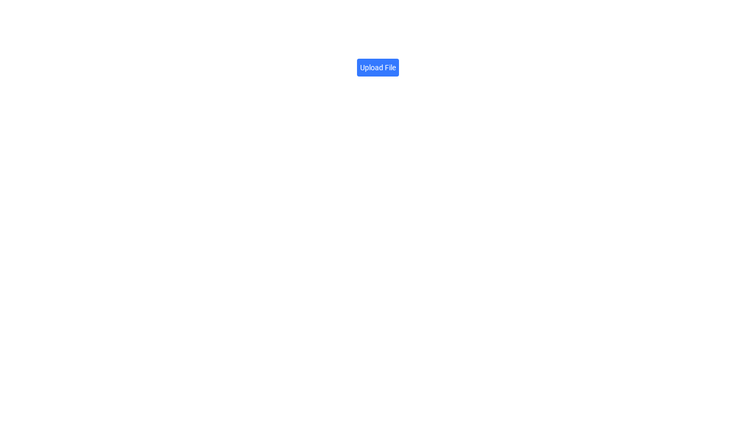
click at [386, 75] on label "Upload File" at bounding box center [378, 68] width 42 height 18
click at [396, 62] on input "Upload File" at bounding box center [396, 62] width 0 height 0
click at [502, 54] on icon at bounding box center [499, 56] width 8 height 8
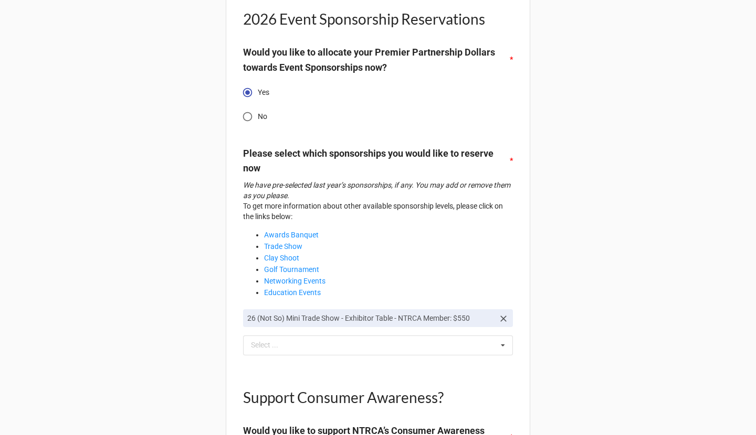
scroll to position [328, 0]
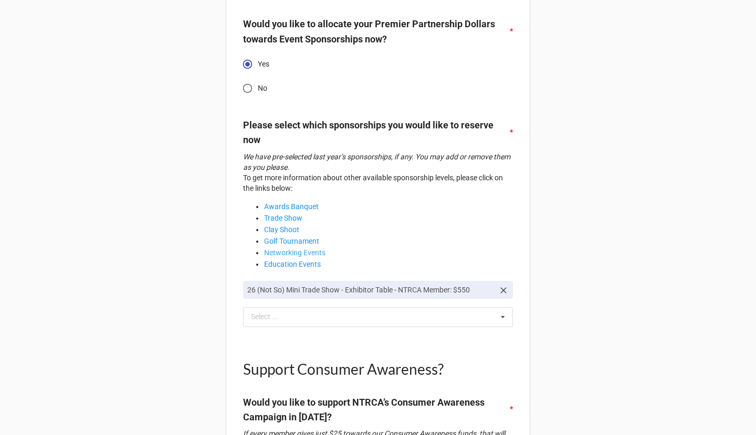
click at [309, 249] on link "Networking Events" at bounding box center [294, 253] width 61 height 8
click at [433, 307] on div "Select ... No results found." at bounding box center [378, 317] width 270 height 20
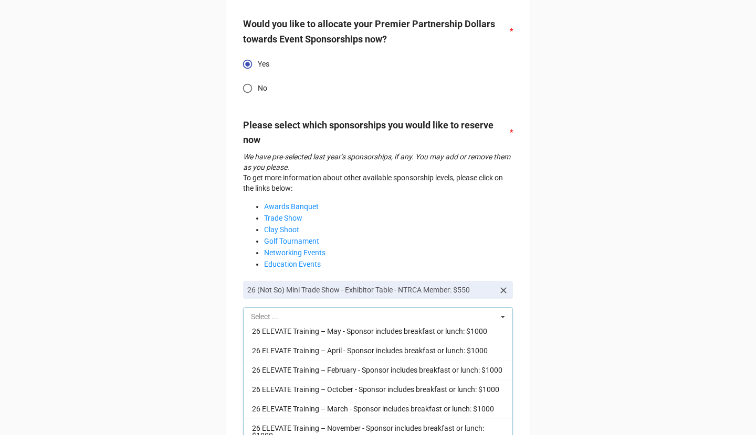
scroll to position [695, 0]
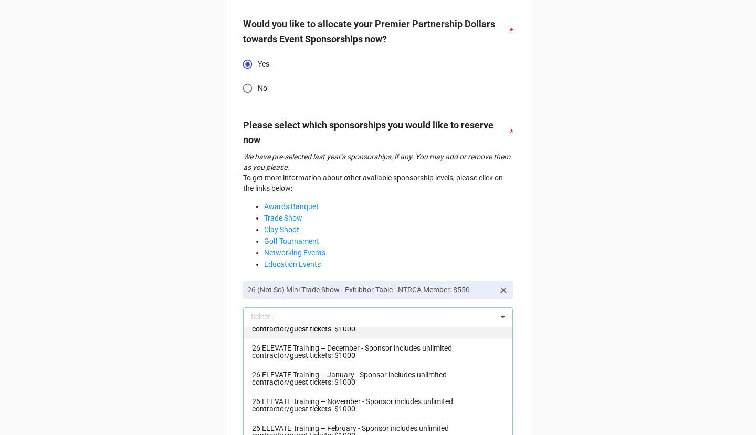
click at [400, 338] on div "26 ELEVATE Training – September - Sponsor includes unlimited contractor/guest t…" at bounding box center [377, 325] width 269 height 27
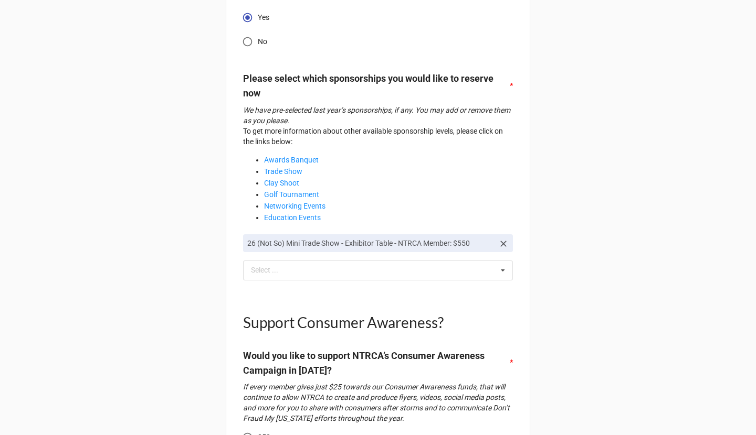
scroll to position [378, 0]
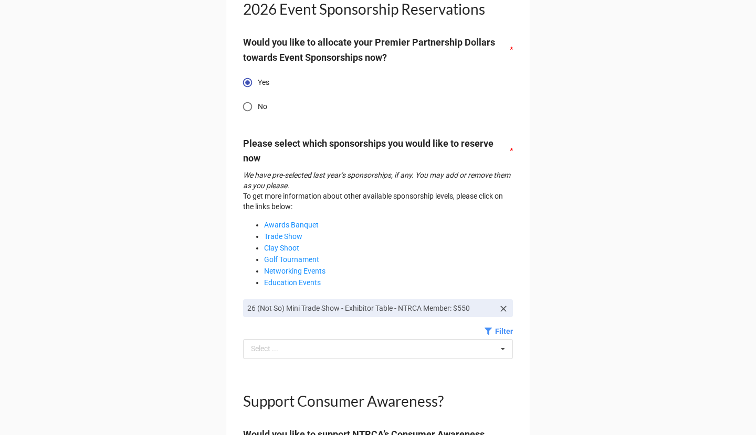
scroll to position [311, 0]
click at [505, 325] on link "Filter" at bounding box center [498, 331] width 28 height 12
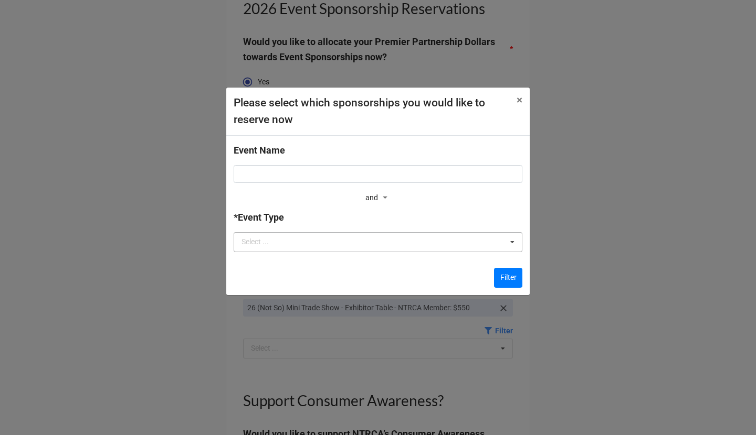
click at [424, 244] on div "Select ... Signature Event Lunch & Learn ELEVATE Members Only Networking Basics…" at bounding box center [377, 242] width 289 height 20
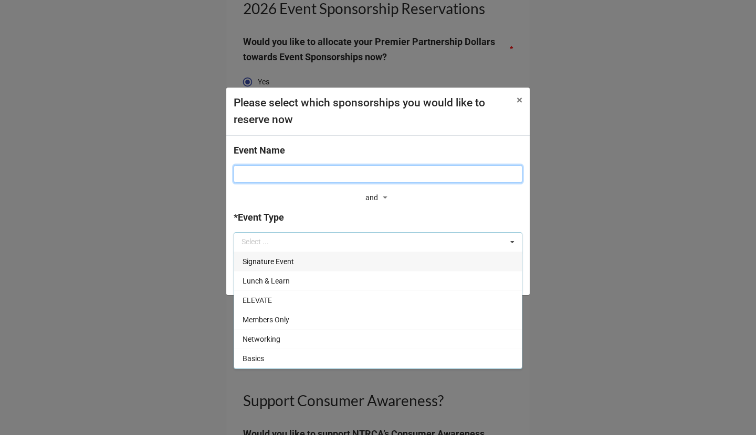
click at [387, 171] on input at bounding box center [377, 174] width 289 height 18
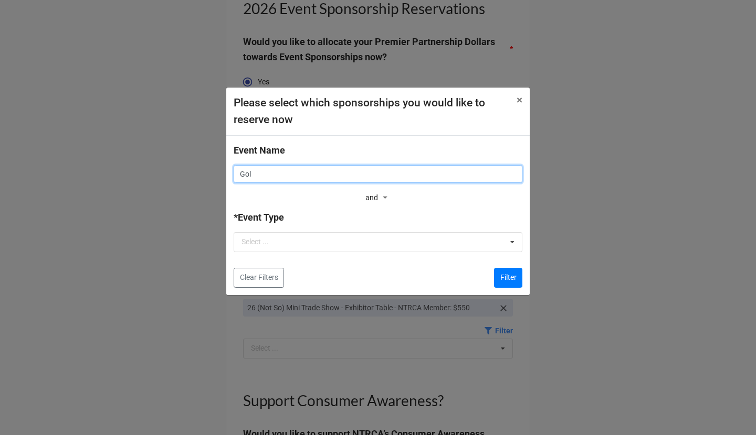
type input "Golf"
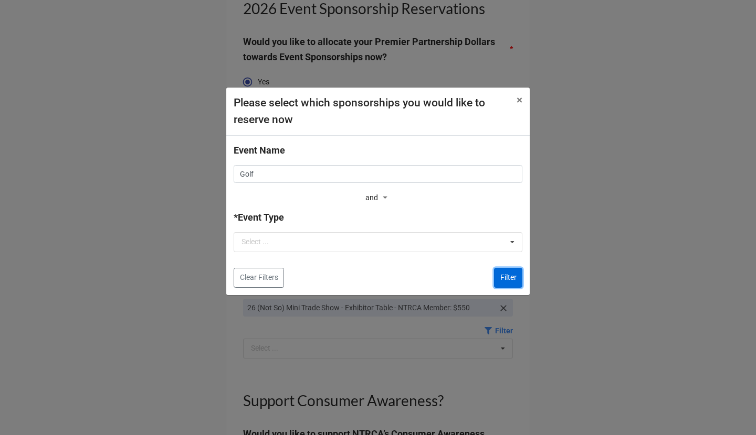
click at [498, 282] on button "Filter" at bounding box center [508, 278] width 28 height 20
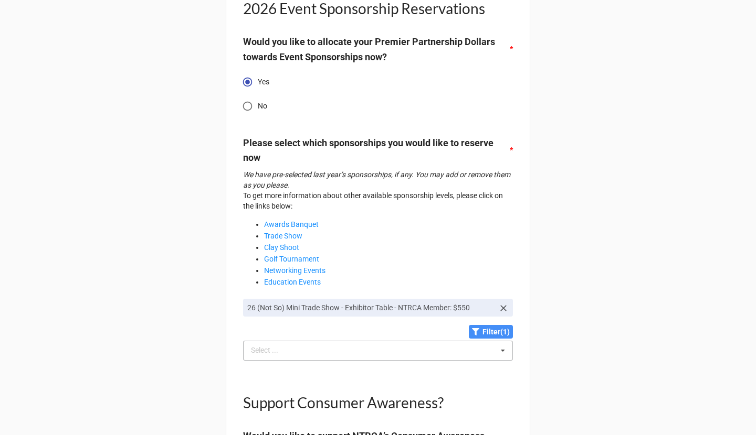
click at [420, 341] on div "Select ... No results found." at bounding box center [378, 351] width 270 height 20
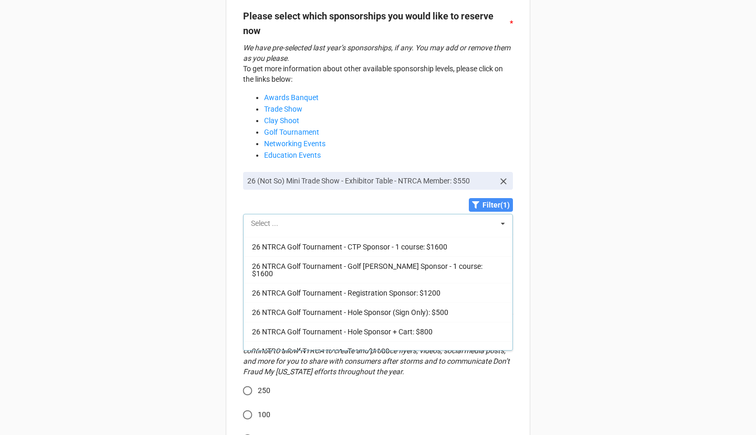
scroll to position [441, 0]
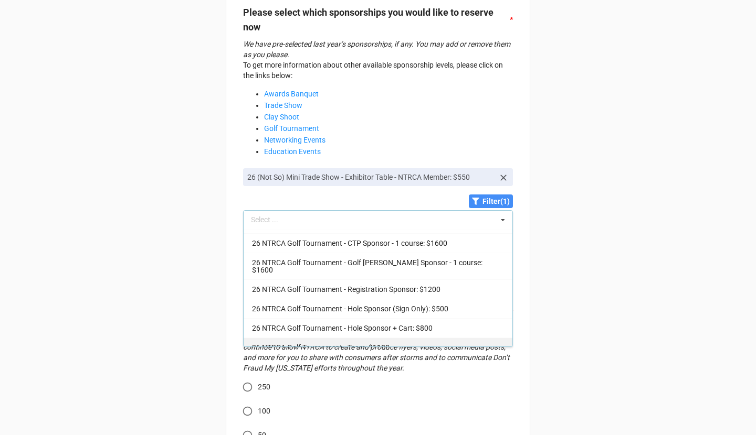
click at [389, 344] on span "26 NTRCA Golf Tournament - Team: $1100" at bounding box center [320, 348] width 137 height 8
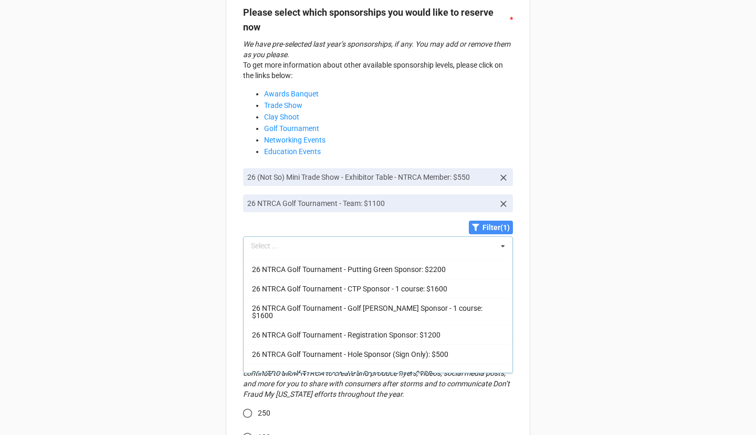
click at [632, 257] on div "Renew your NTRCA Dues today! Renewing early ensures you won’t lose your listing…" at bounding box center [378, 427] width 756 height 1736
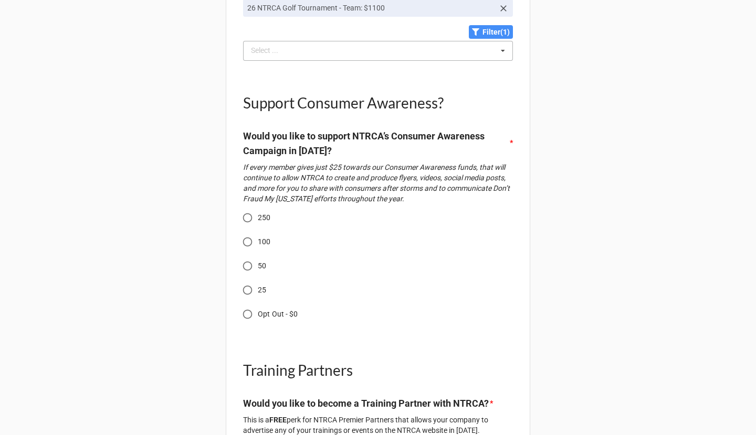
scroll to position [639, 0]
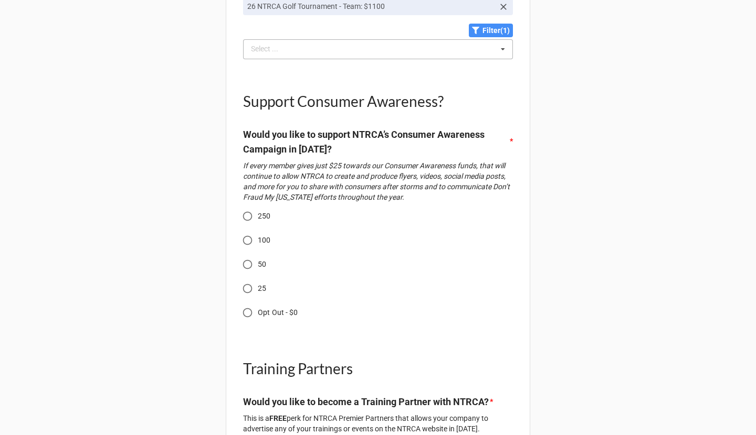
click at [253, 303] on input "Opt Out - $0" at bounding box center [247, 313] width 20 height 20
radio input "true"
click at [253, 303] on input "Opt Out - $0" at bounding box center [247, 313] width 20 height 20
click at [245, 303] on input "Opt Out - $0" at bounding box center [247, 313] width 20 height 20
radio input "true"
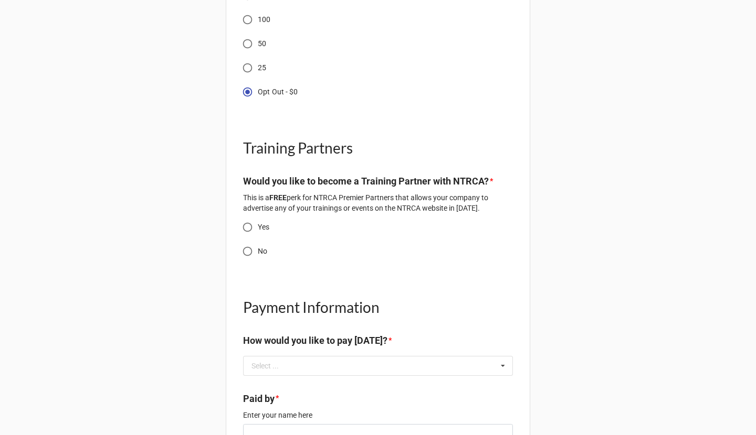
scroll to position [849, 0]
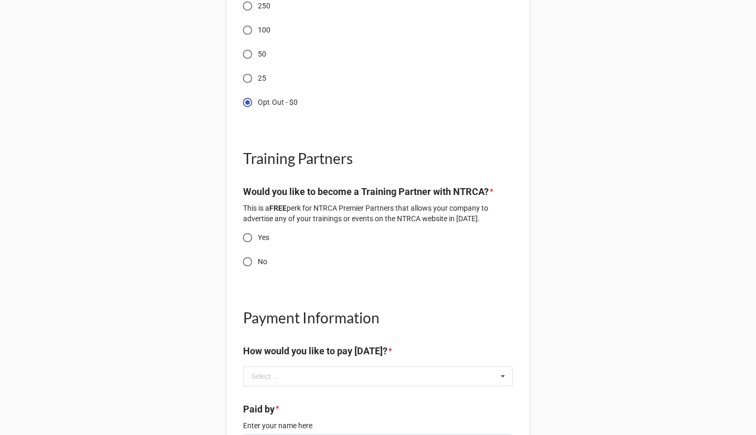
click at [247, 68] on input "25" at bounding box center [247, 78] width 20 height 20
radio input "true"
click at [244, 228] on input "Yes" at bounding box center [247, 238] width 20 height 20
radio input "true"
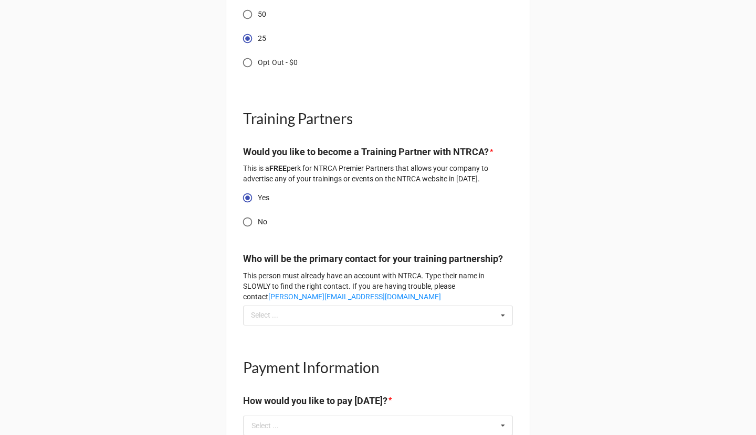
scroll to position [907, 0]
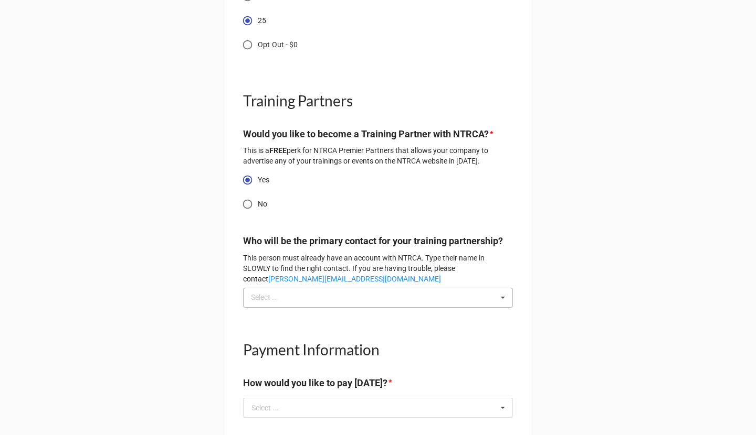
click at [299, 300] on div "Select ... No results found." at bounding box center [378, 298] width 270 height 20
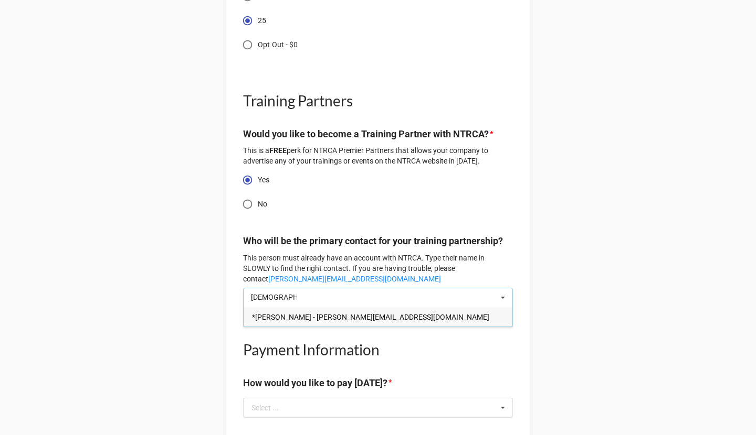
type input "kristen"
click at [322, 322] on span "*[PERSON_NAME] - [PERSON_NAME][EMAIL_ADDRESS][DOMAIN_NAME]" at bounding box center [370, 317] width 237 height 8
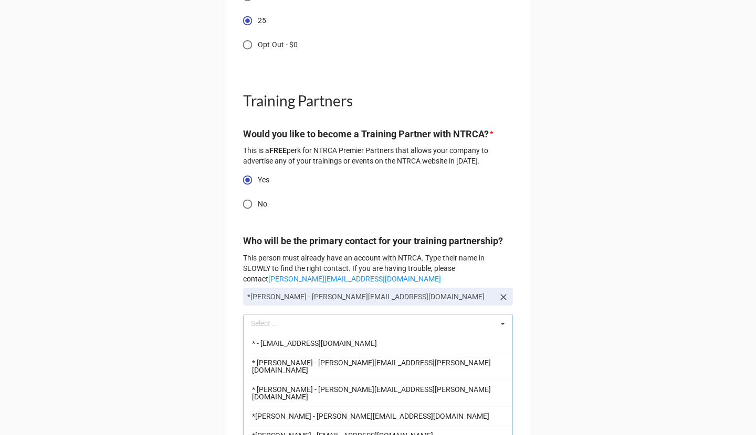
click at [195, 327] on div "Renew your NTRCA Dues today! Renewing early ensures you won’t lose your listing…" at bounding box center [378, 19] width 756 height 1852
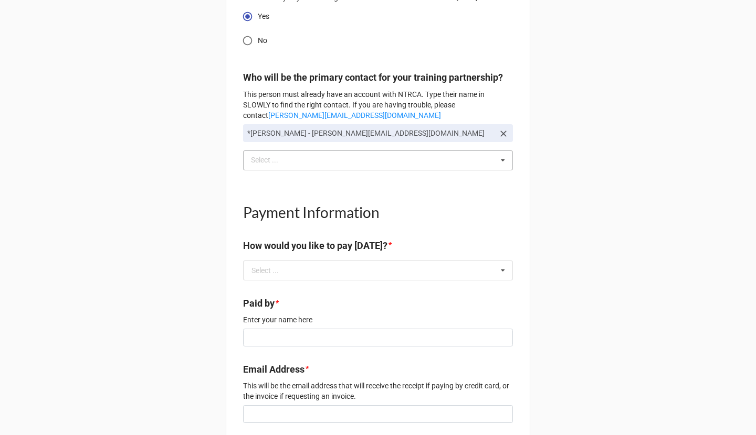
scroll to position [1071, 0]
click at [380, 275] on input "text" at bounding box center [378, 269] width 269 height 19
click at [368, 287] on div "Pay by CC" at bounding box center [377, 288] width 269 height 19
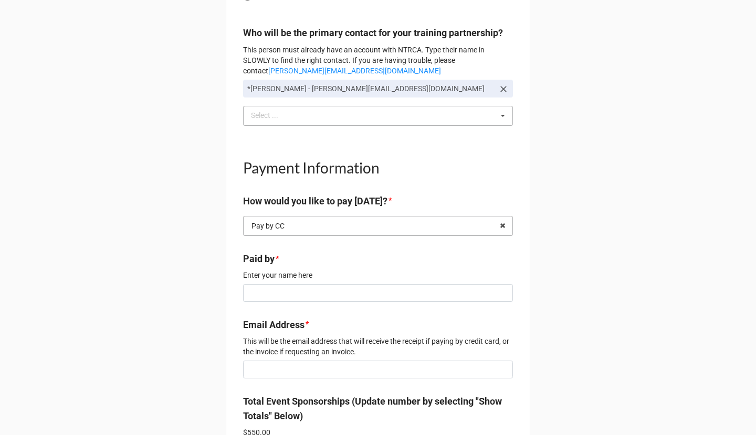
scroll to position [1139, 0]
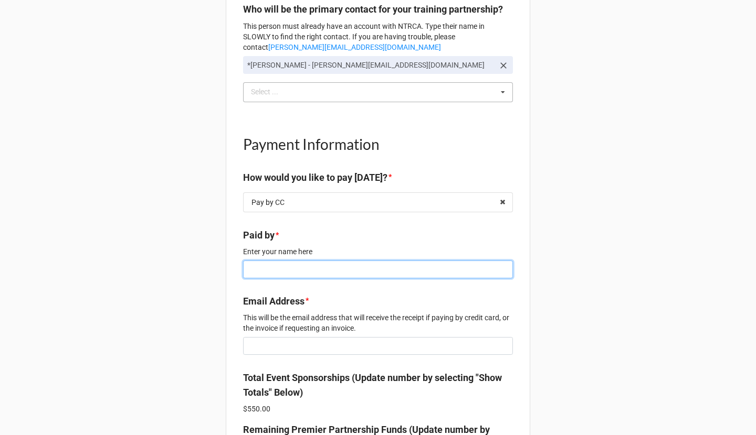
click at [351, 265] on input at bounding box center [378, 270] width 270 height 18
type input "Rachel Albright"
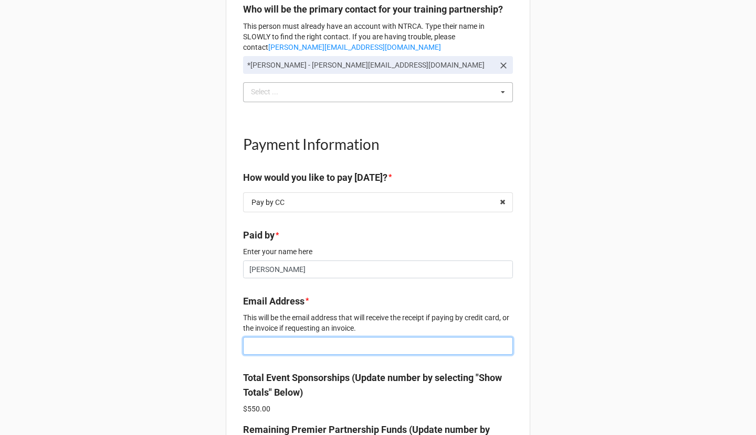
click at [348, 345] on input at bounding box center [378, 346] width 270 height 18
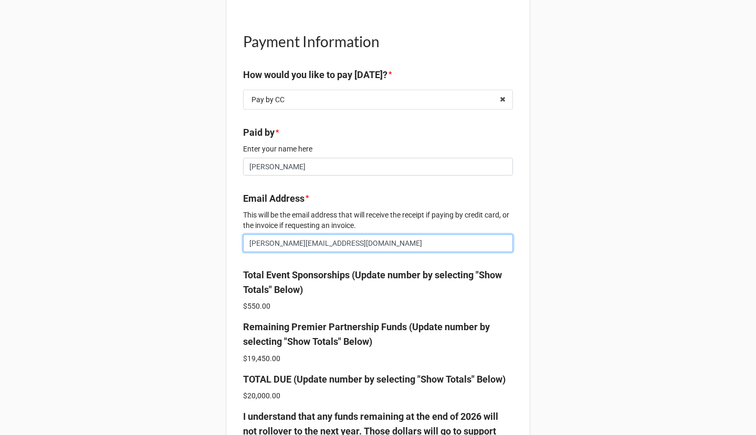
scroll to position [1247, 0]
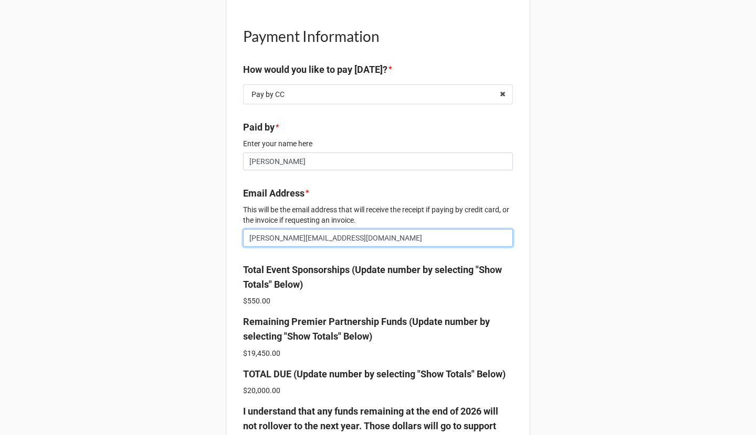
type input "rachel@quindigo.com"
click at [447, 296] on div "Total Event Sponsorships (Update number by selecting "Show Totals" Below)" at bounding box center [378, 280] width 270 height 34
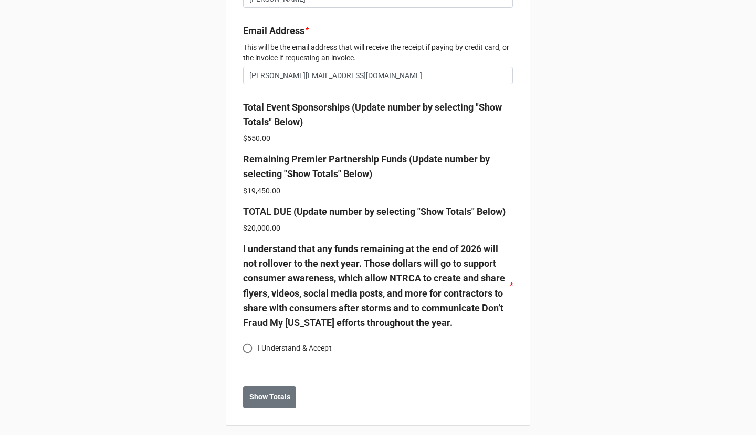
scroll to position [1448, 0]
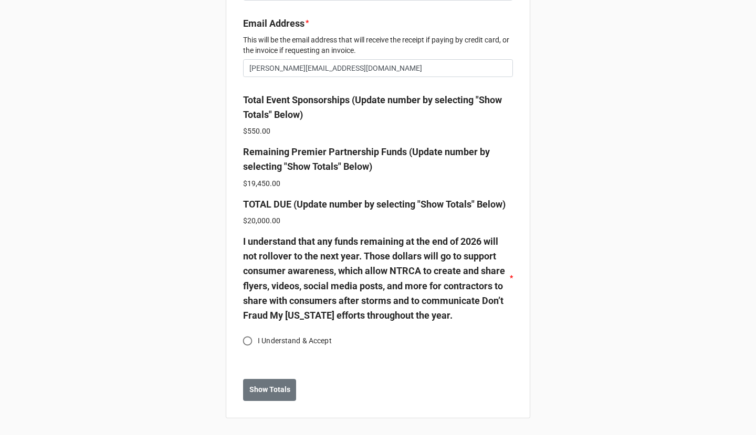
click at [262, 334] on label "I Understand & Accept" at bounding box center [370, 341] width 267 height 20
click at [258, 334] on input "I Understand & Accept" at bounding box center [247, 341] width 20 height 20
radio input "true"
click at [258, 384] on button "Show Totals" at bounding box center [269, 390] width 53 height 22
click at [268, 391] on b "Save & Next" at bounding box center [269, 390] width 40 height 11
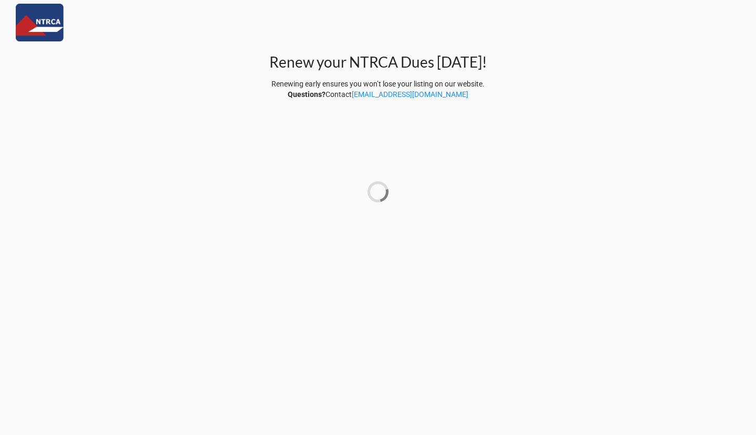
scroll to position [0, 0]
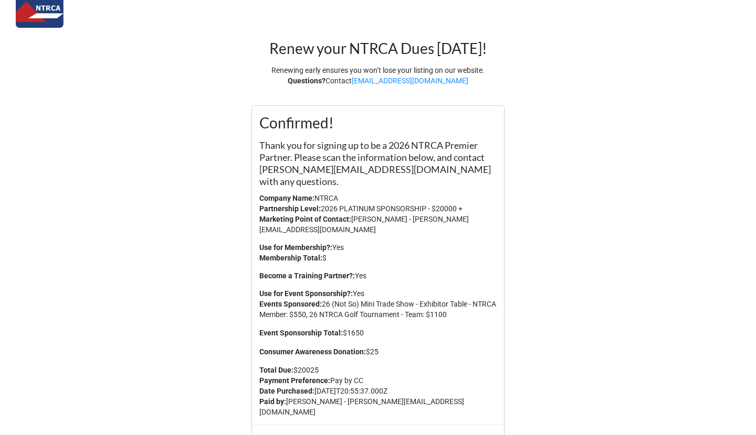
scroll to position [57, 0]
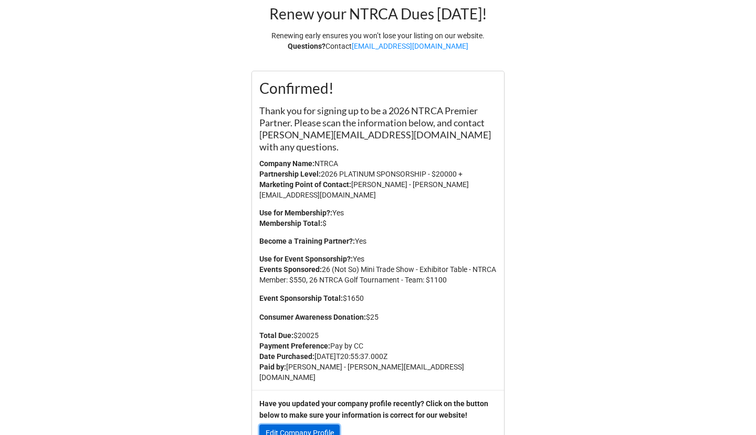
click at [330, 425] on link "Edit Company Profile" at bounding box center [299, 434] width 80 height 18
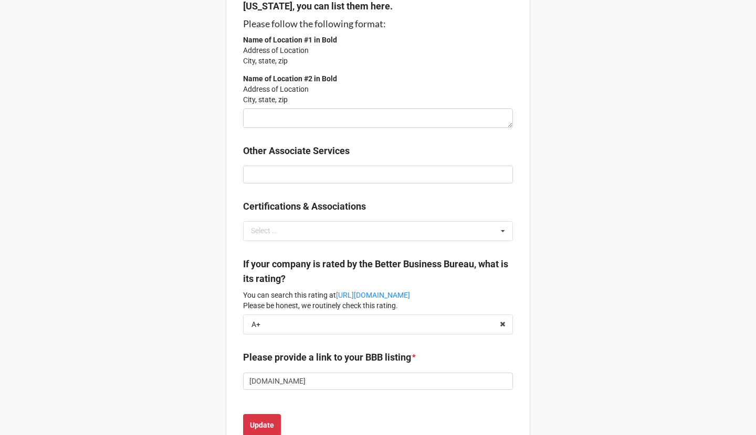
scroll to position [1915, 0]
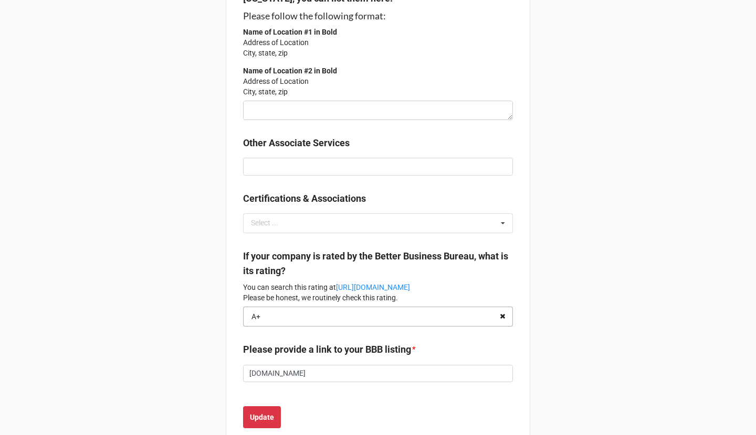
click at [499, 307] on icon at bounding box center [502, 316] width 16 height 19
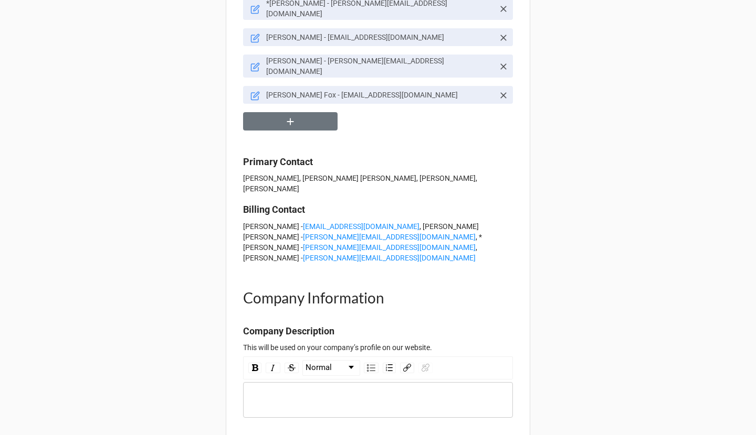
scroll to position [518, 0]
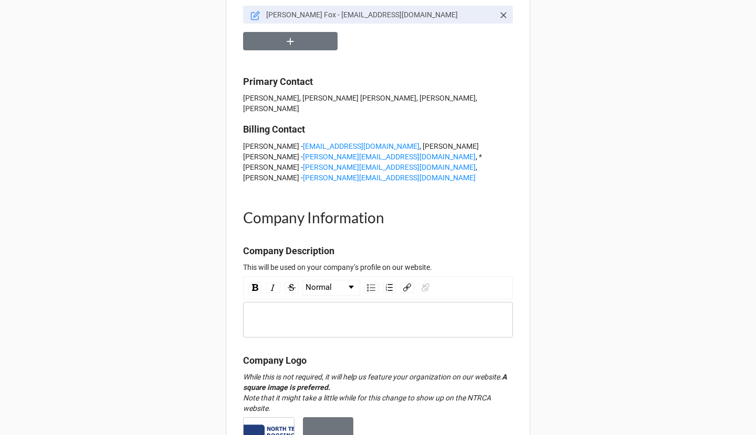
click at [269, 302] on div "rdw-wrapper" at bounding box center [378, 320] width 270 height 36
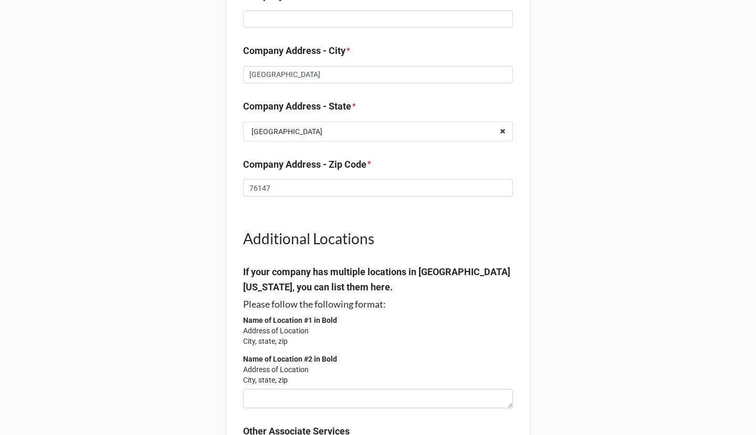
scroll to position [1874, 0]
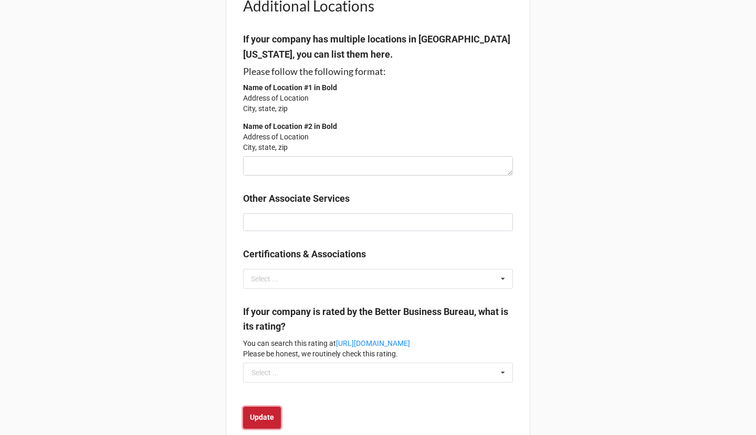
click at [252, 412] on b "Update" at bounding box center [262, 417] width 24 height 11
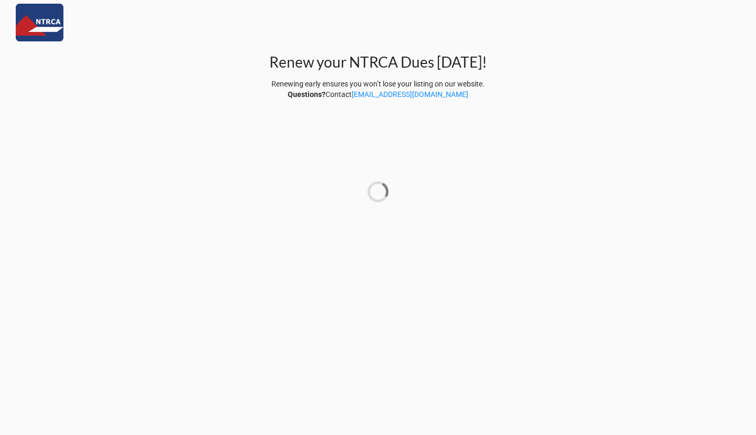
scroll to position [0, 0]
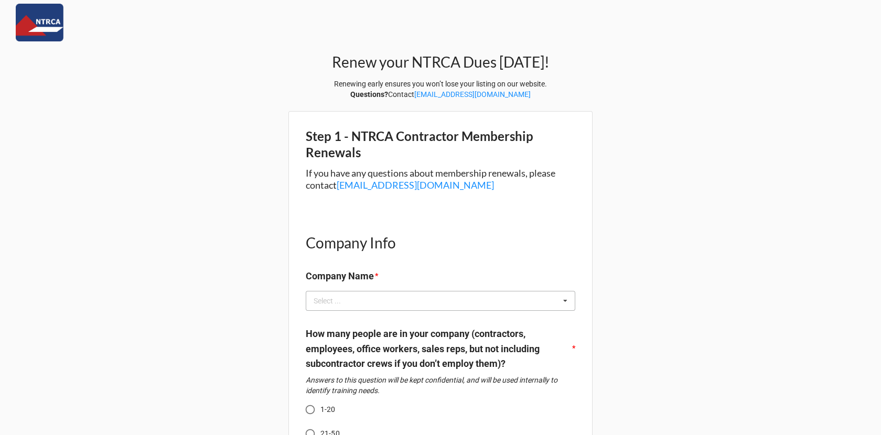
click at [317, 298] on div "Select ..." at bounding box center [333, 301] width 45 height 12
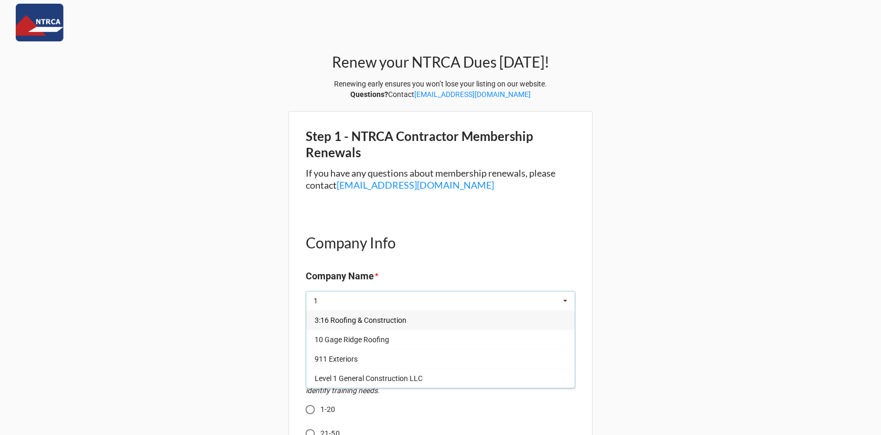
type input "1"
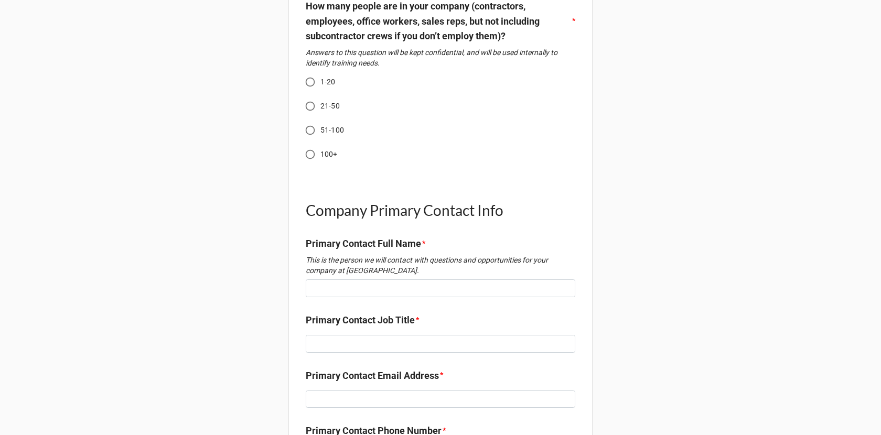
scroll to position [380, 0]
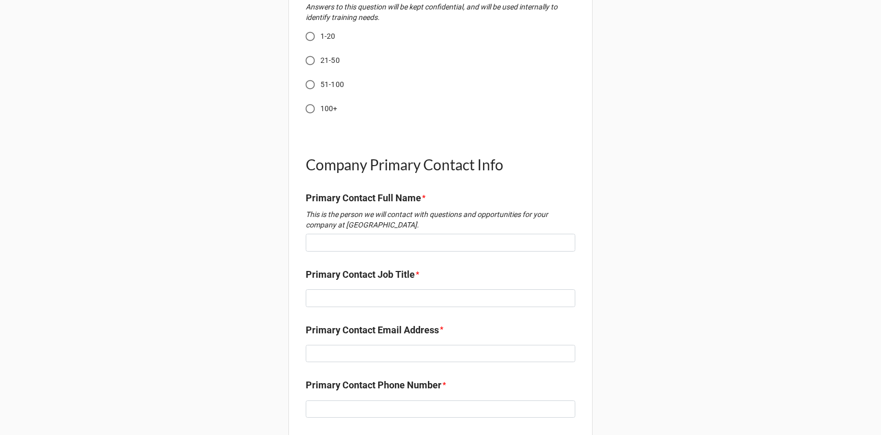
click at [311, 34] on input "1-20" at bounding box center [310, 36] width 20 height 20
radio input "true"
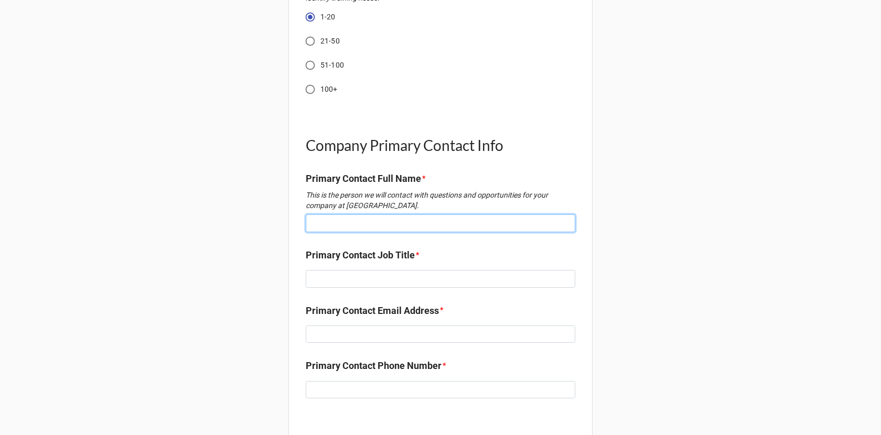
click at [341, 230] on input at bounding box center [441, 224] width 270 height 18
type input "R"
type input "[PERSON_NAME] [PERSON_NAME]"
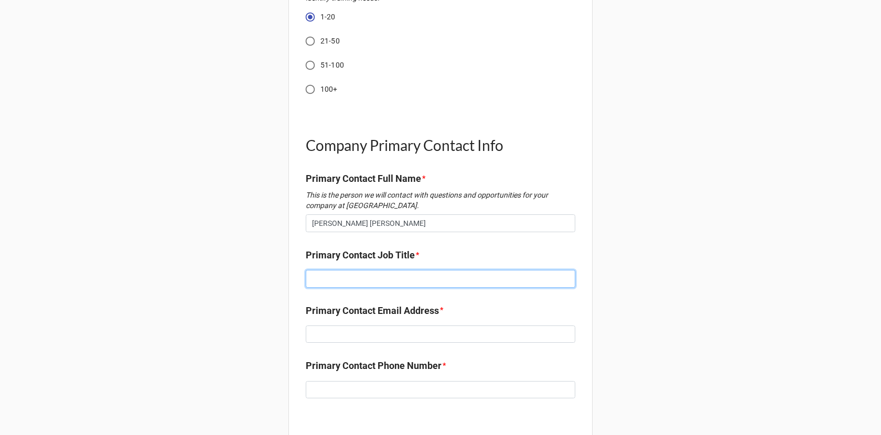
click at [378, 282] on input at bounding box center [441, 279] width 270 height 18
type input "Tester"
click at [383, 338] on input at bounding box center [441, 335] width 270 height 18
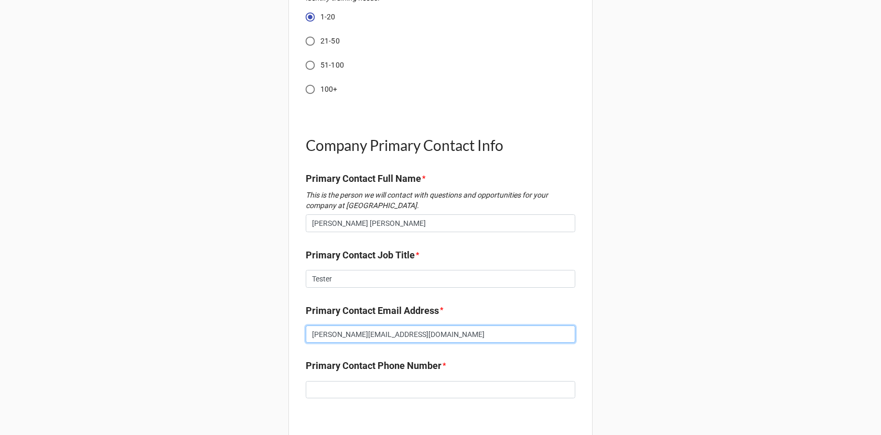
type input "[PERSON_NAME][EMAIL_ADDRESS][DOMAIN_NAME]"
click at [386, 387] on input at bounding box center [441, 390] width 270 height 18
type input "8174801060"
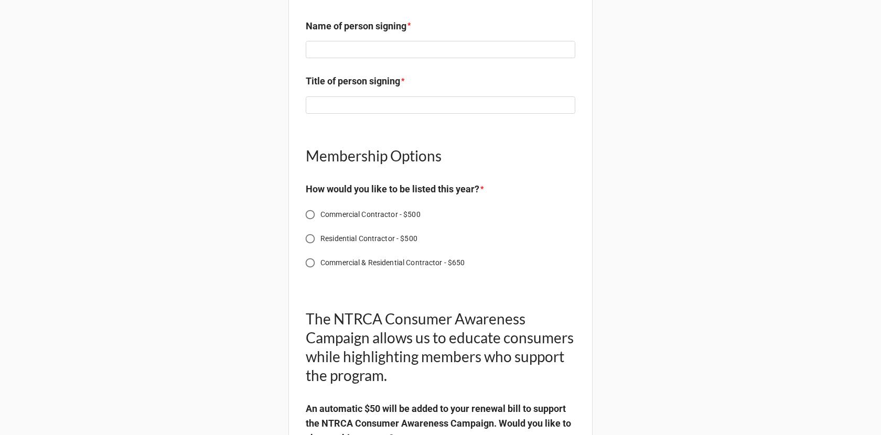
scroll to position [1556, 0]
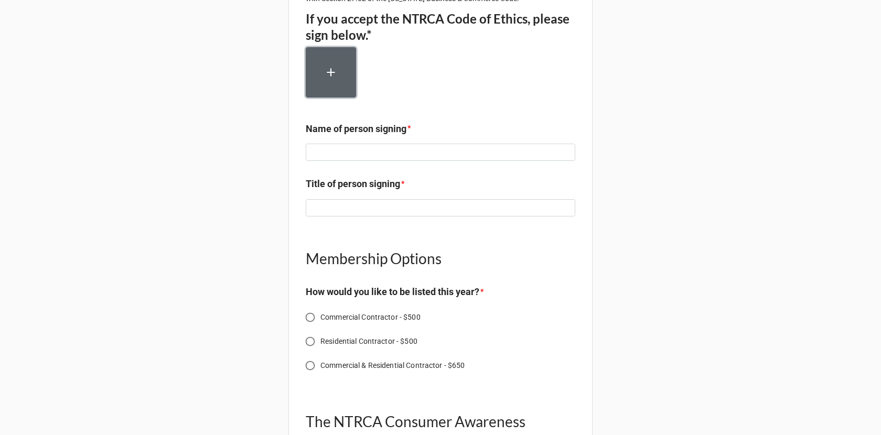
click at [338, 98] on button "button" at bounding box center [331, 72] width 50 height 50
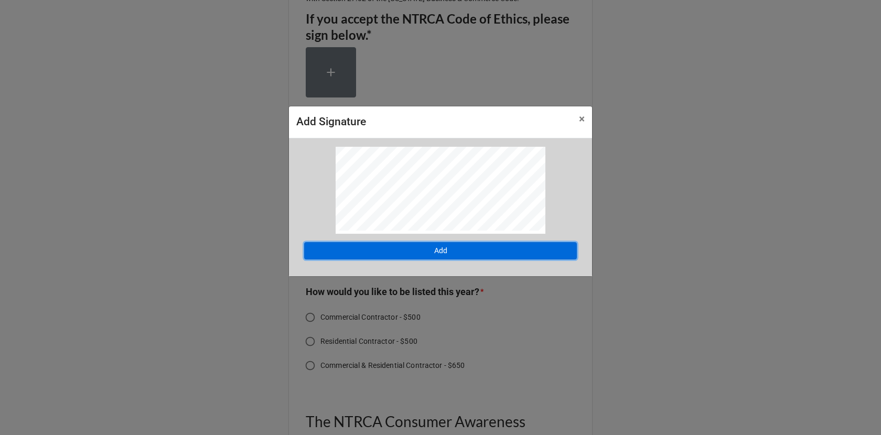
click at [420, 254] on button "Add" at bounding box center [440, 251] width 273 height 18
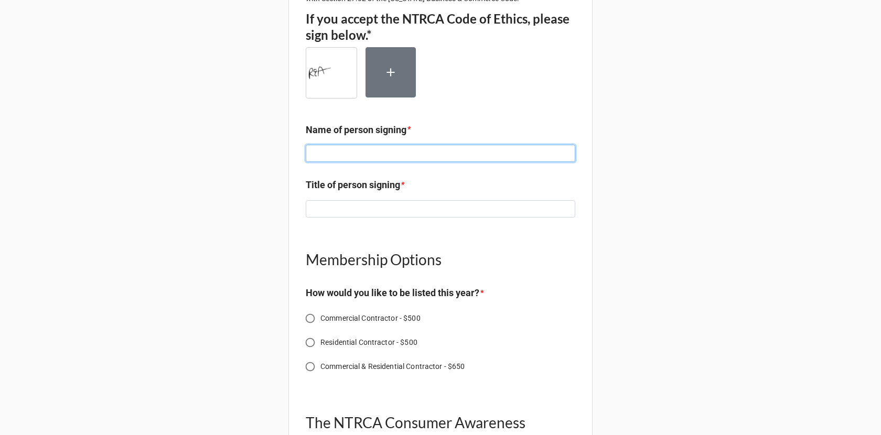
click at [407, 163] on input at bounding box center [441, 154] width 270 height 18
type input "[PERSON_NAME]"
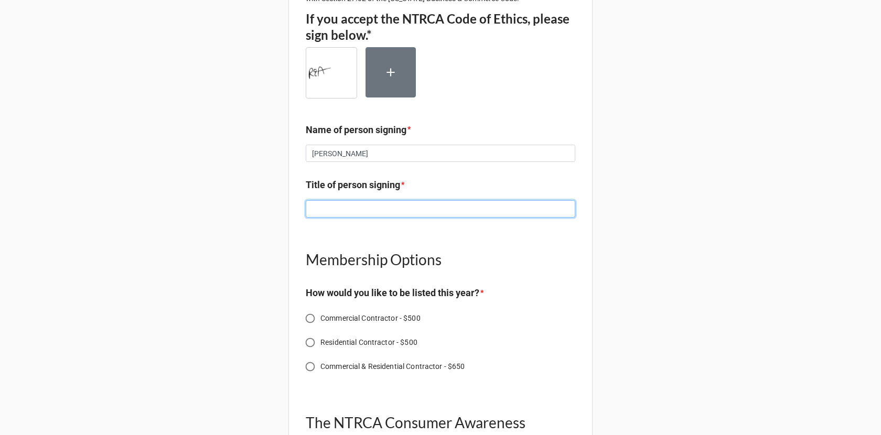
click at [381, 218] on input at bounding box center [441, 209] width 270 height 18
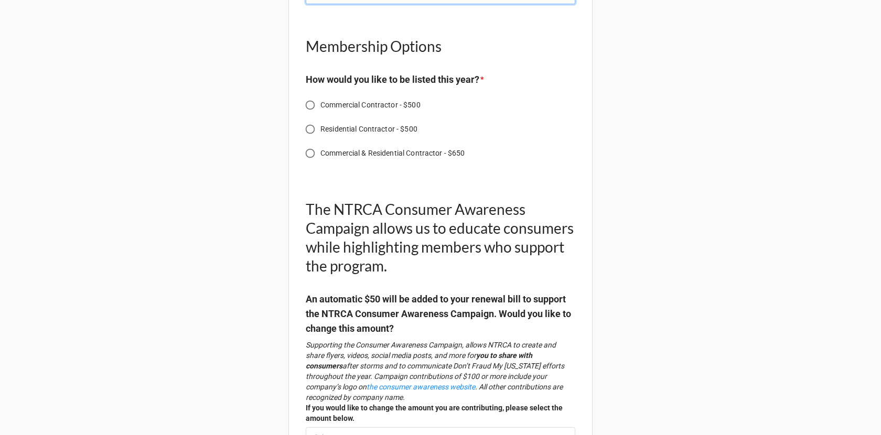
scroll to position [1772, 0]
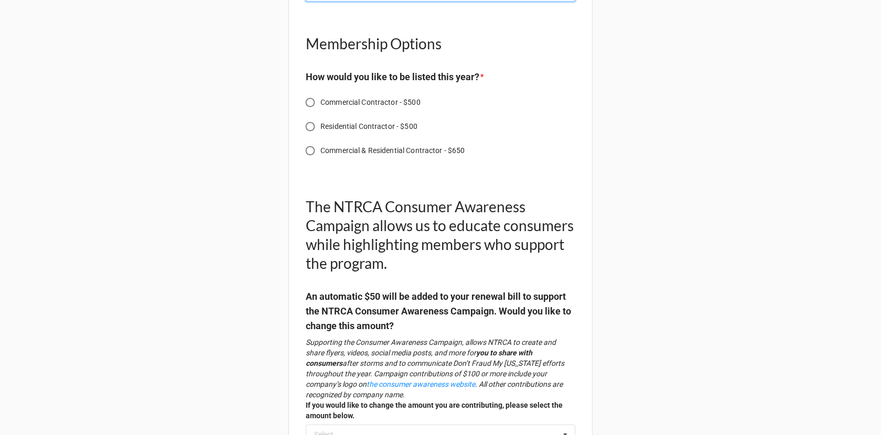
type input "Tester"
click at [310, 161] on input "Commercial & Residential Contractor - $650" at bounding box center [310, 151] width 20 height 20
radio input "true"
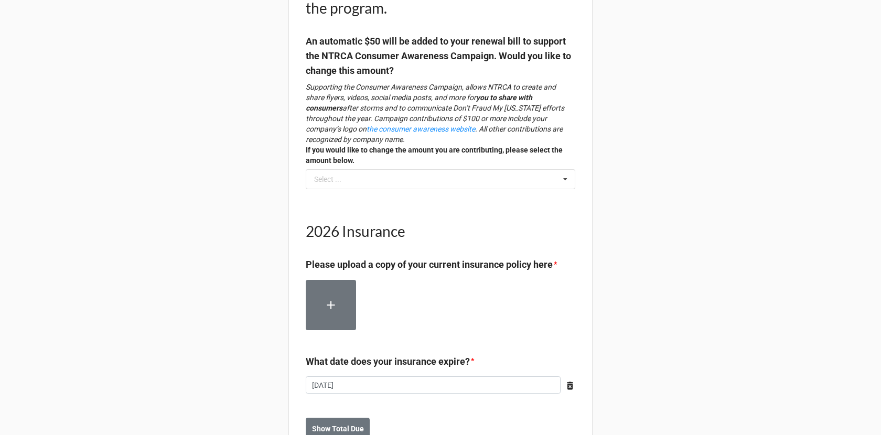
scroll to position [2097, 0]
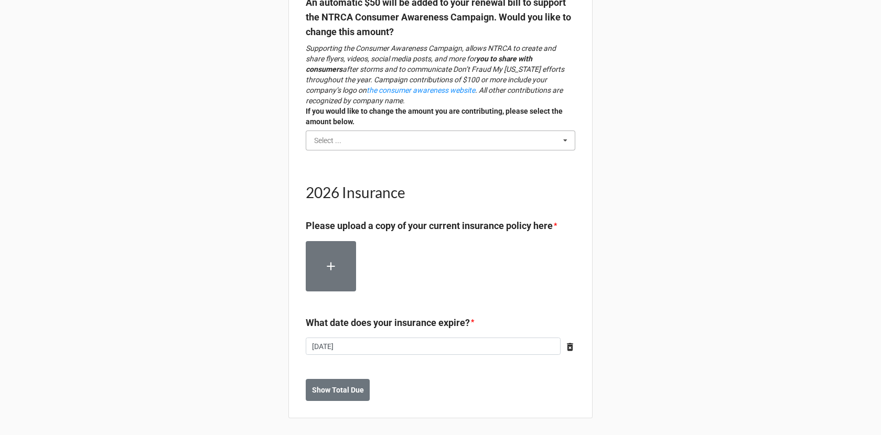
click at [346, 143] on input "text" at bounding box center [441, 140] width 269 height 19
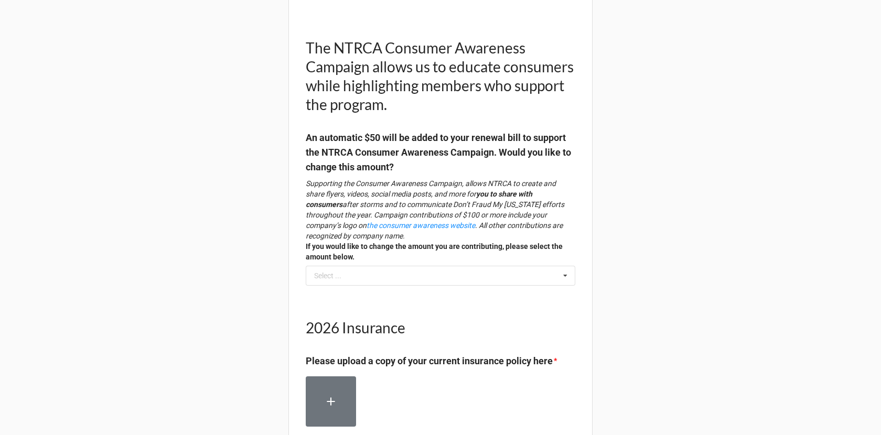
scroll to position [1947, 0]
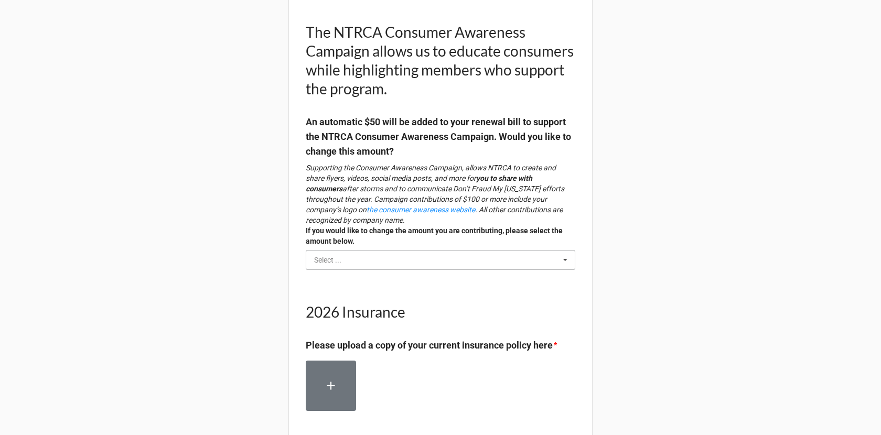
click at [342, 270] on input "text" at bounding box center [441, 260] width 269 height 19
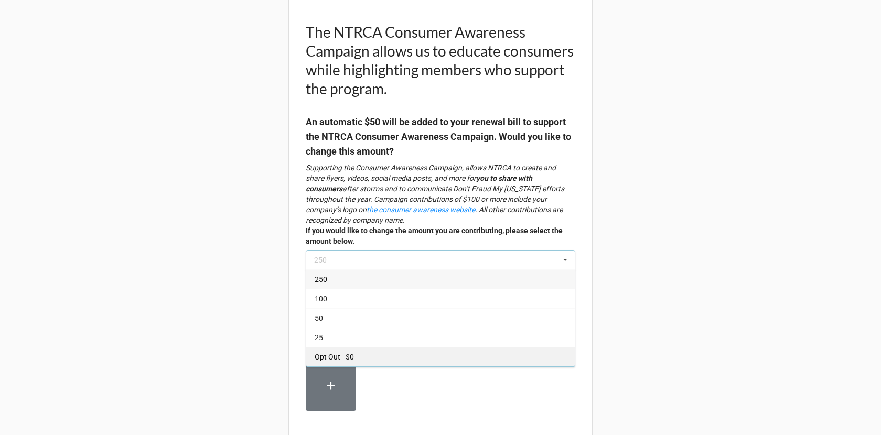
click at [367, 367] on div "Opt Out - $0" at bounding box center [440, 356] width 269 height 19
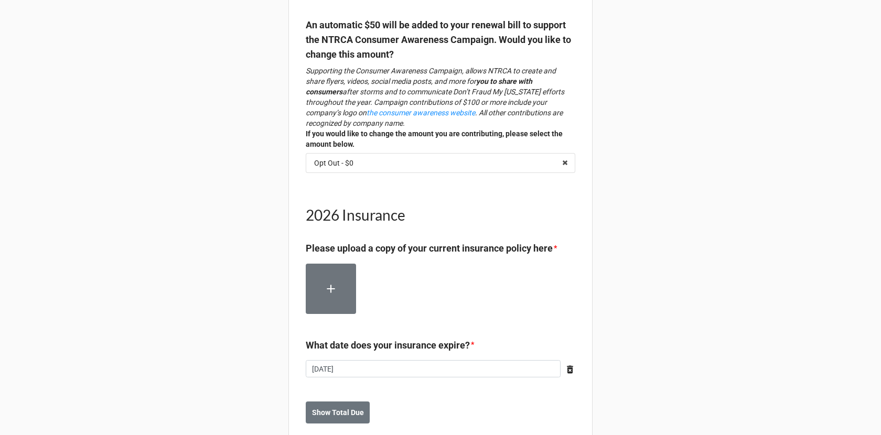
scroll to position [2097, 0]
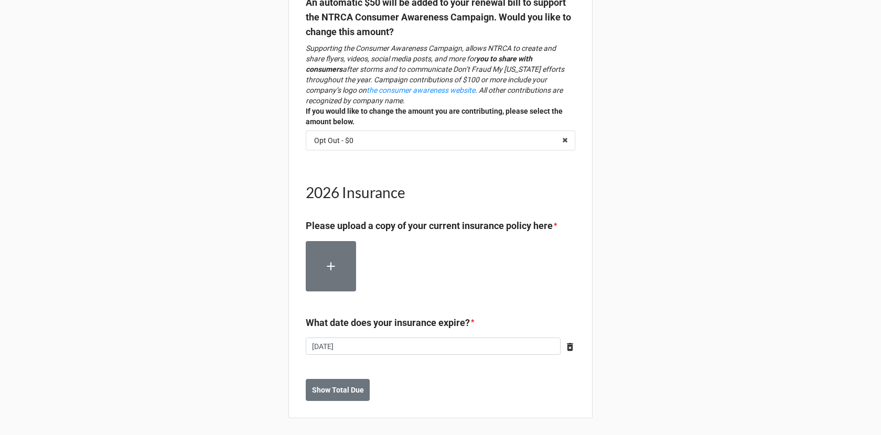
click at [337, 273] on label at bounding box center [331, 266] width 50 height 50
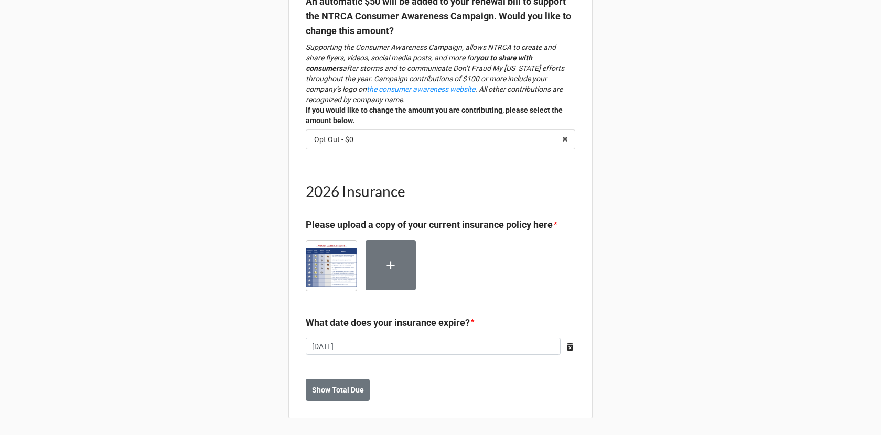
scroll to position [2097, 0]
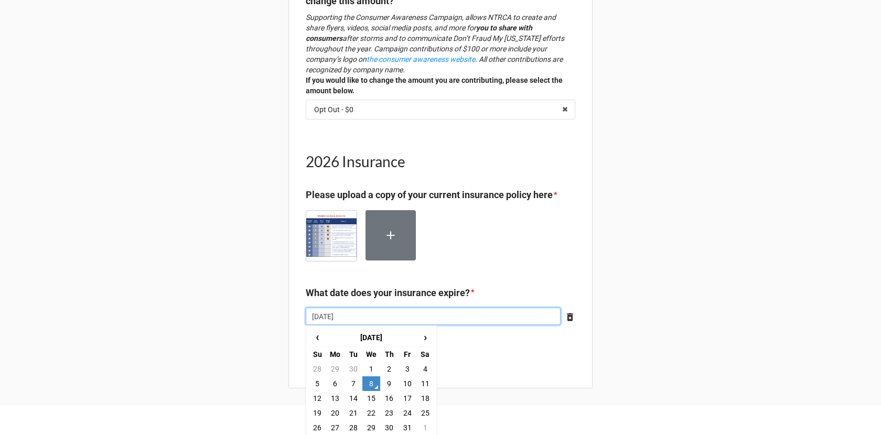
click at [372, 326] on input "10/8/2025" at bounding box center [433, 317] width 255 height 18
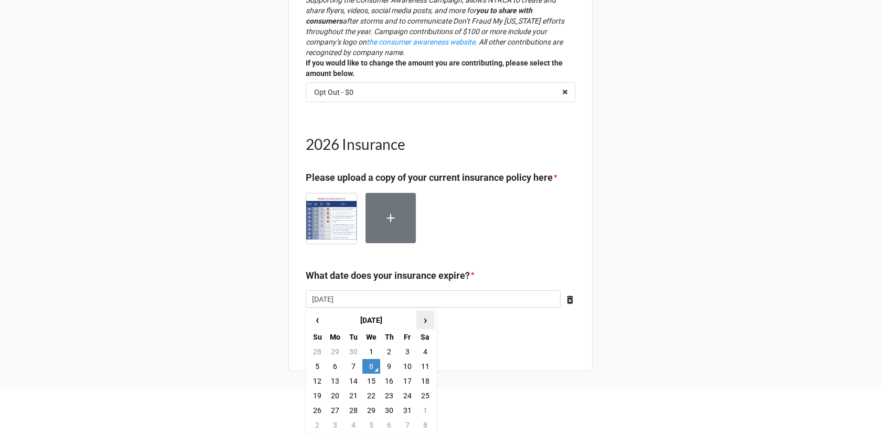
click at [423, 322] on span "›" at bounding box center [425, 320] width 17 height 17
click at [403, 373] on td "12" at bounding box center [407, 366] width 18 height 15
type input "12/12/2025"
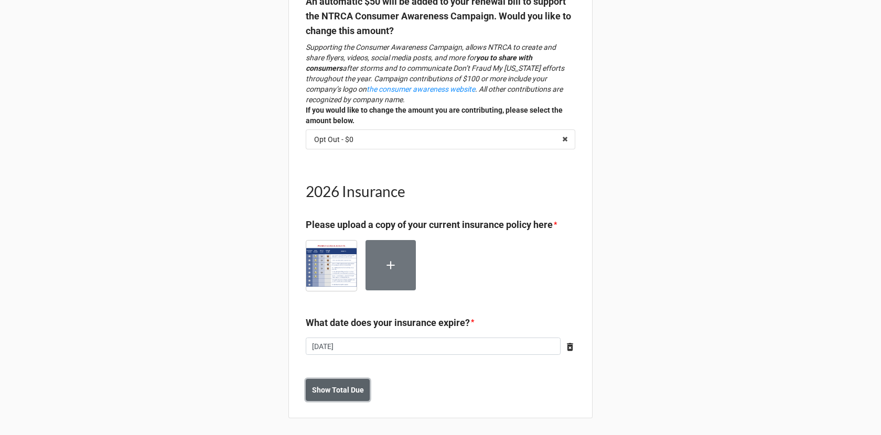
click at [366, 388] on button "Show Total Due" at bounding box center [338, 390] width 64 height 22
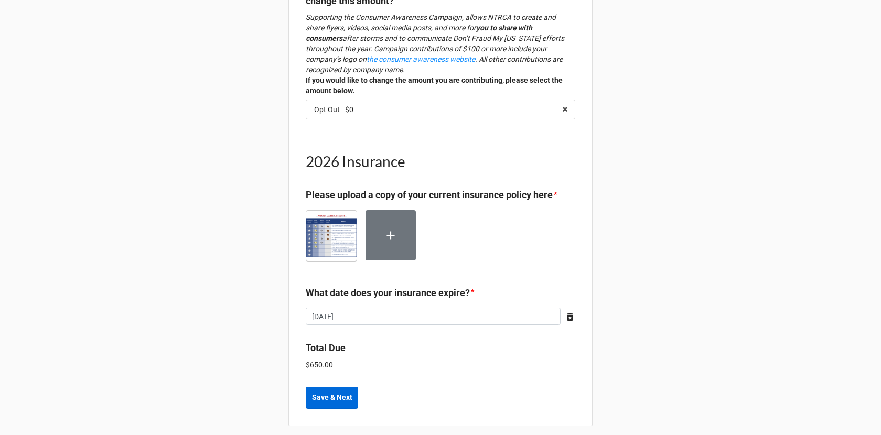
scroll to position [2134, 0]
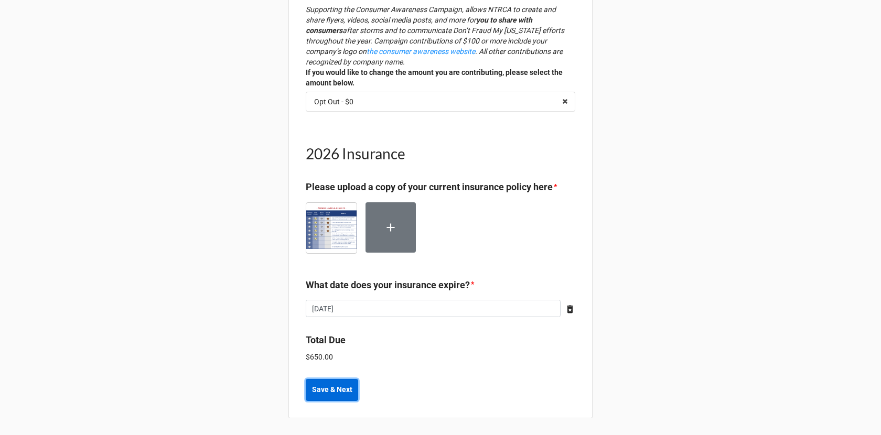
click at [349, 391] on b "Save & Next" at bounding box center [332, 390] width 40 height 11
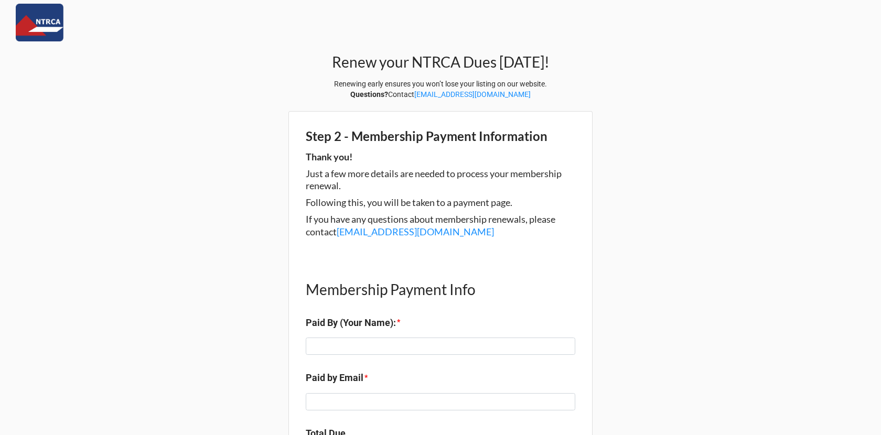
scroll to position [92, 0]
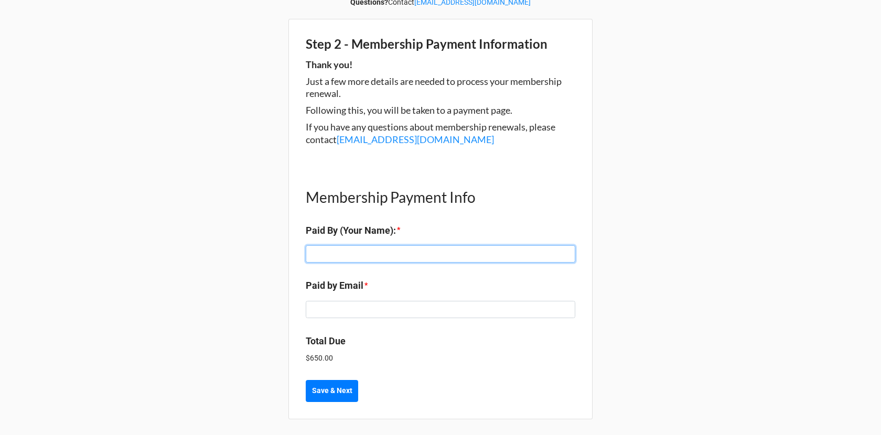
click at [378, 254] on input at bounding box center [441, 255] width 270 height 18
type input "[PERSON_NAME]"
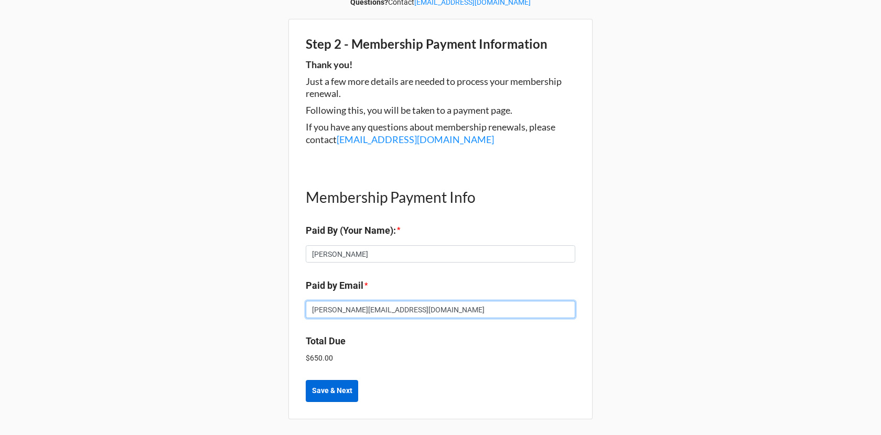
type input "[PERSON_NAME][EMAIL_ADDRESS][DOMAIN_NAME]"
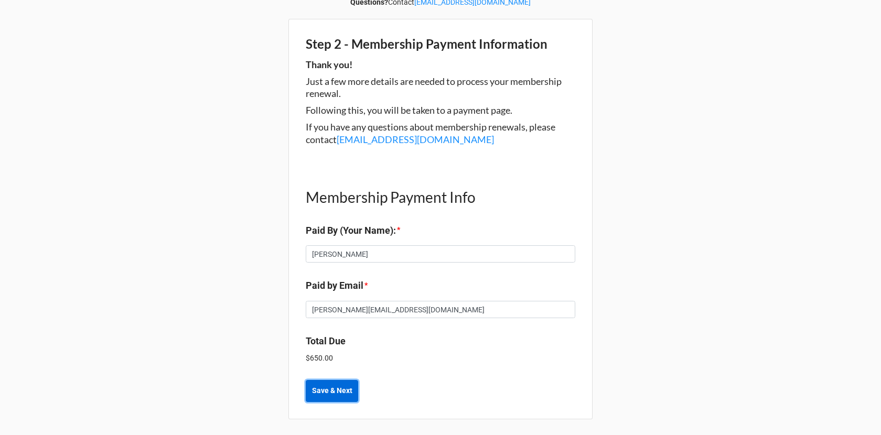
click at [322, 386] on b "Save & Next" at bounding box center [332, 391] width 40 height 11
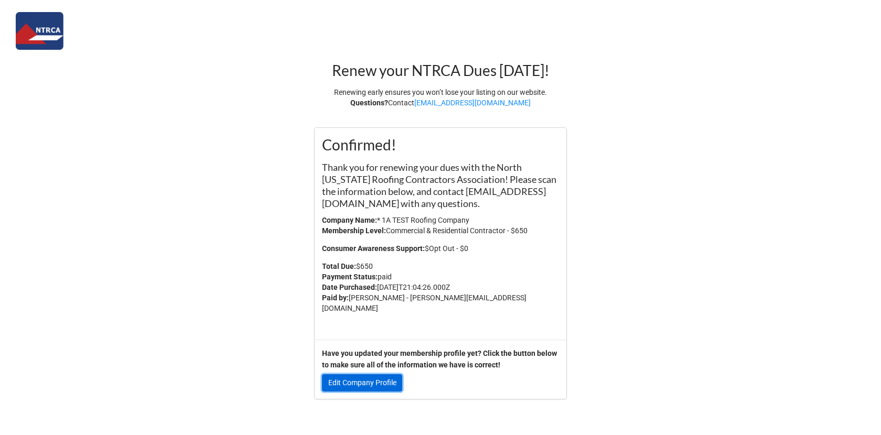
click at [380, 376] on link "Edit Company Profile" at bounding box center [362, 384] width 80 height 18
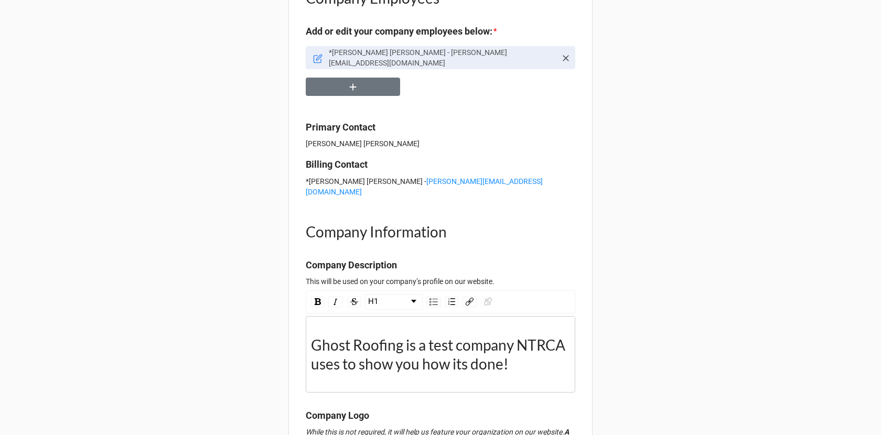
scroll to position [421, 0]
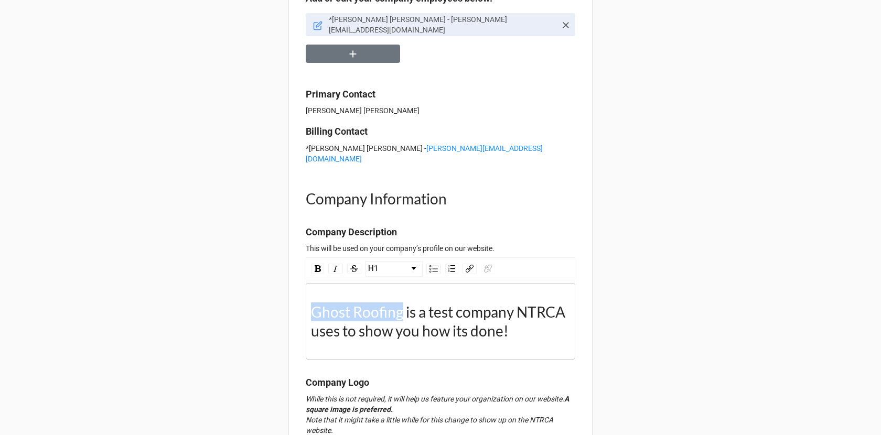
drag, startPoint x: 400, startPoint y: 298, endPoint x: 308, endPoint y: 298, distance: 91.8
click at [311, 303] on span "Ghost Roofing is a test company NTRCA uses to show you how its done!" at bounding box center [439, 321] width 257 height 37
type textarea "x"
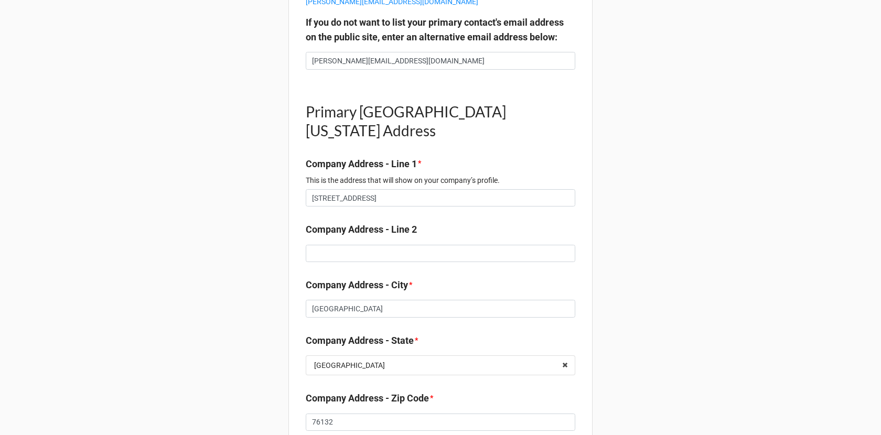
scroll to position [1287, 0]
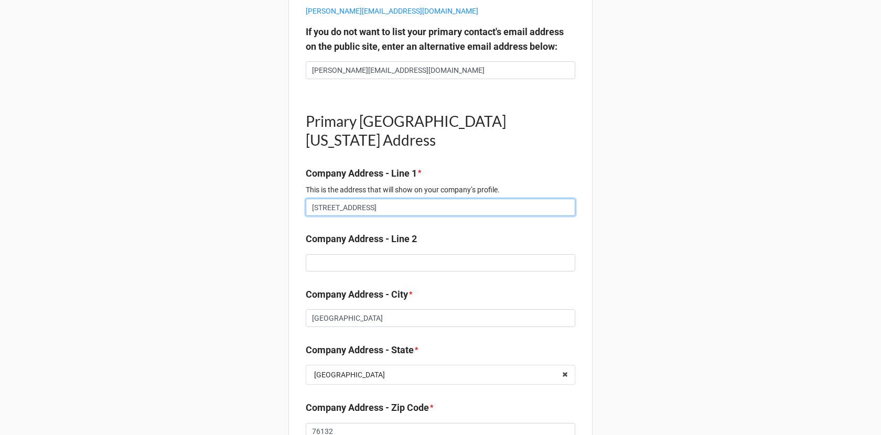
click at [390, 217] on input "6801 Briarwood Drive" at bounding box center [441, 208] width 270 height 18
type textarea "x"
type input "P"
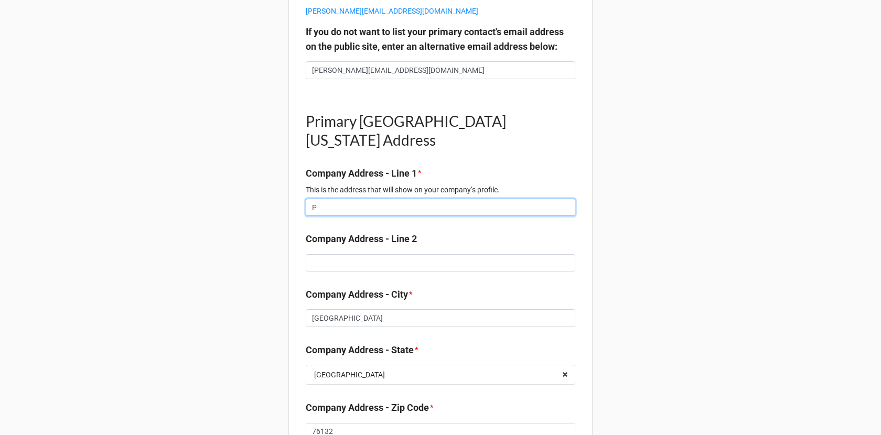
type textarea "x"
type input "PO"
type textarea "x"
type input "PO"
type textarea "x"
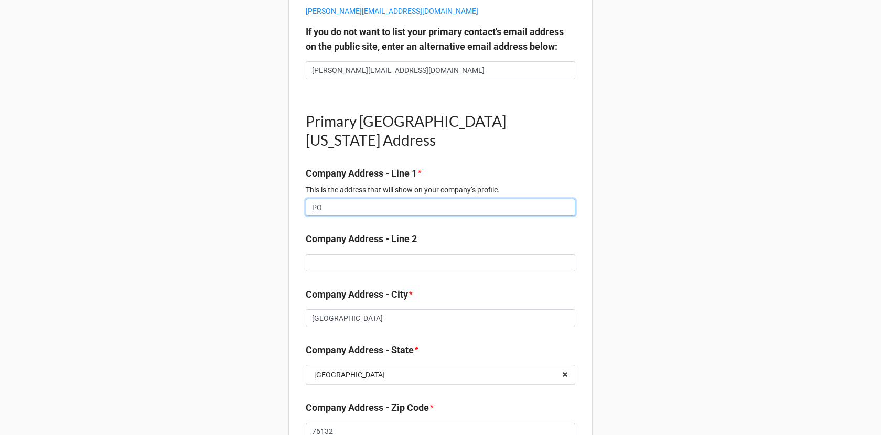
type input "PO B"
type textarea "x"
type input "PO BO"
type textarea "x"
type input "PO BOX"
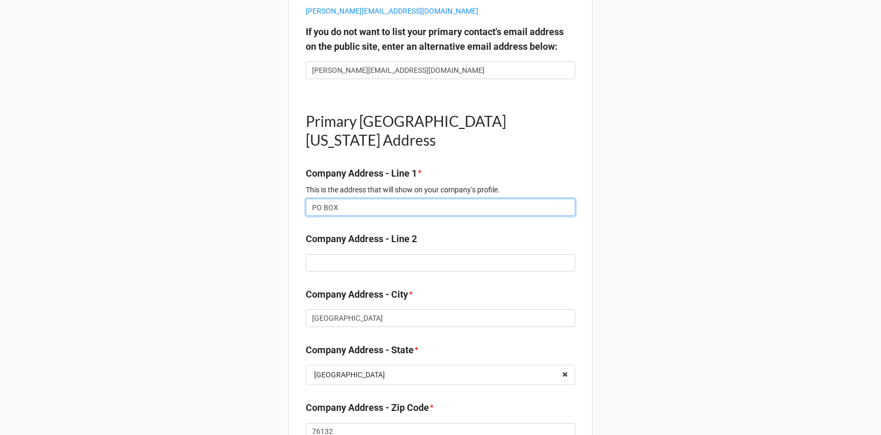
type textarea "x"
type input "PO BOX 4"
type textarea "x"
type input "PO BOX 47"
type textarea "x"
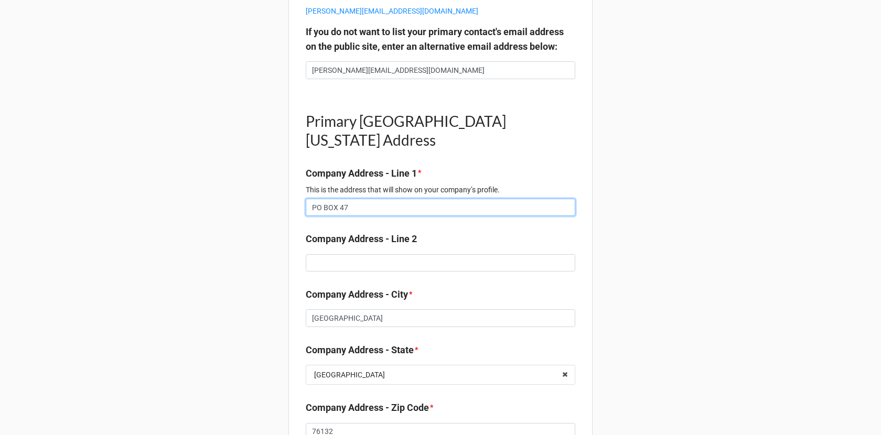
type input "PO BOX 470"
type textarea "x"
type input "PO BOX 4704"
type textarea "x"
type input "PO BOX 47047"
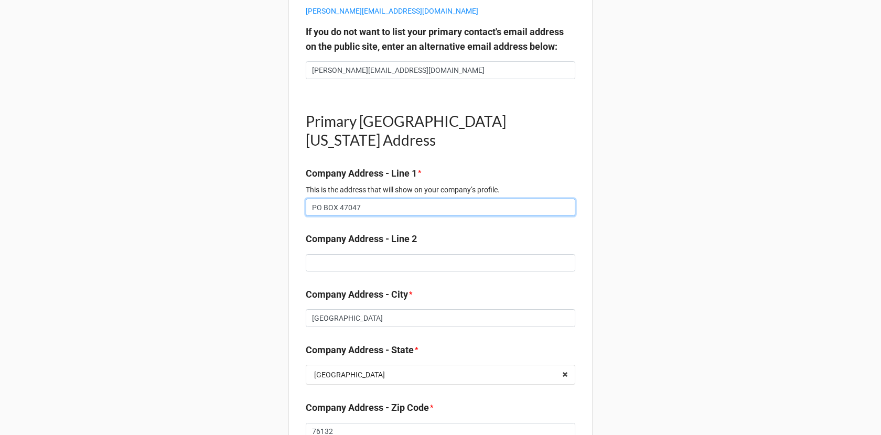
type textarea "x"
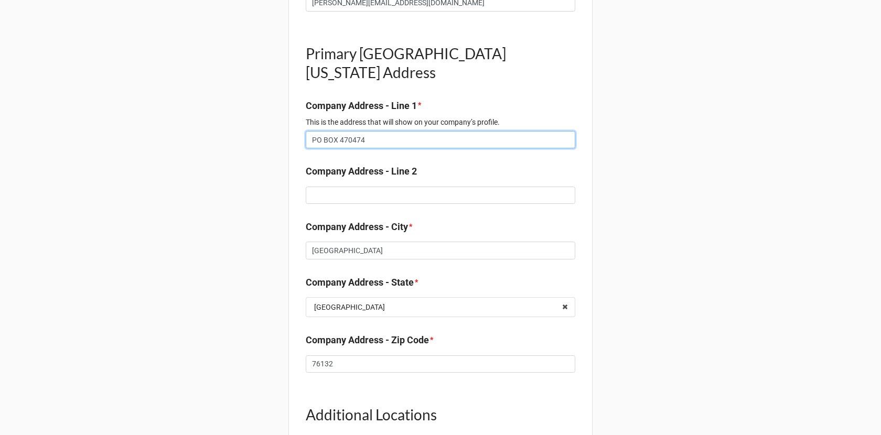
scroll to position [1415, 0]
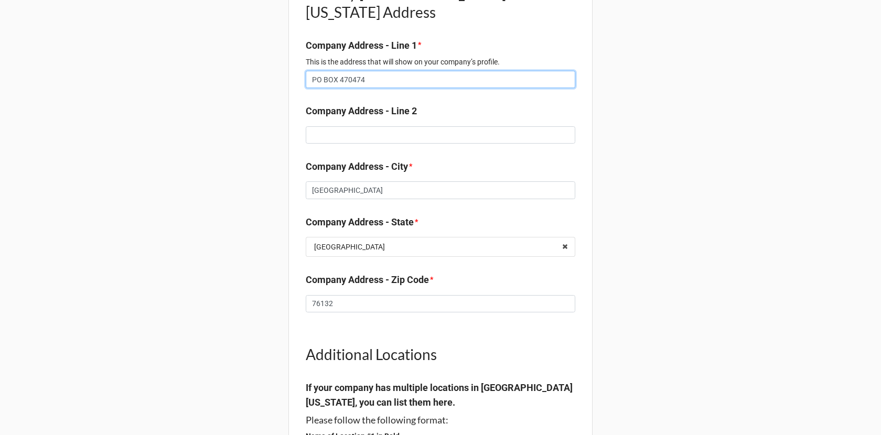
type input "PO BOX 470474"
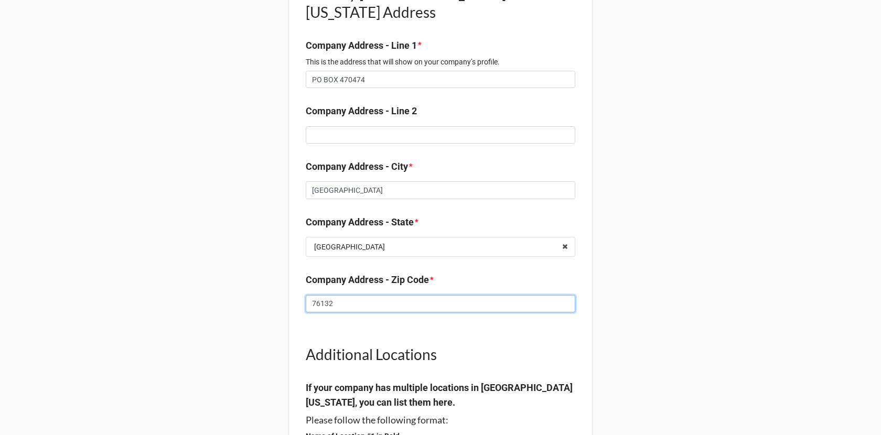
click at [356, 310] on input "76132" at bounding box center [441, 304] width 270 height 18
type textarea "x"
type input "7"
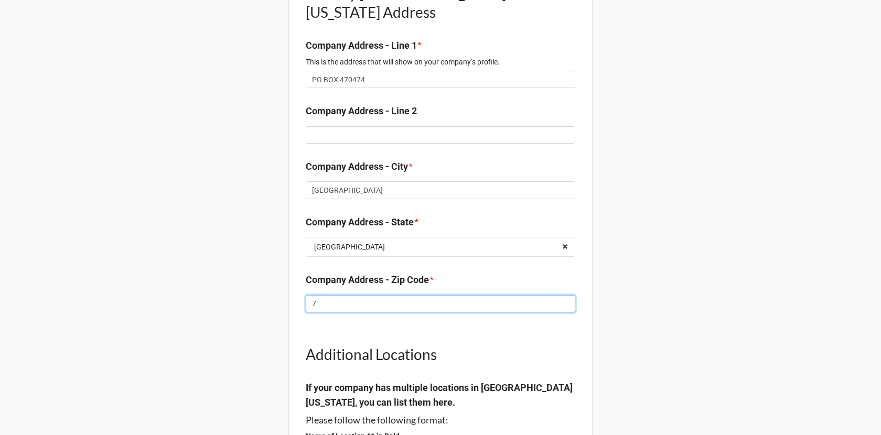
type textarea "x"
type input "76"
type textarea "x"
type input "761"
type textarea "x"
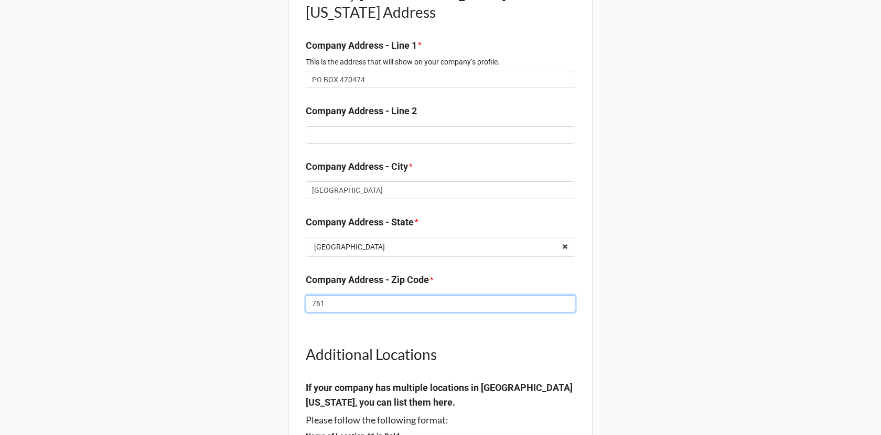
type input "7614"
type textarea "x"
type input "76147"
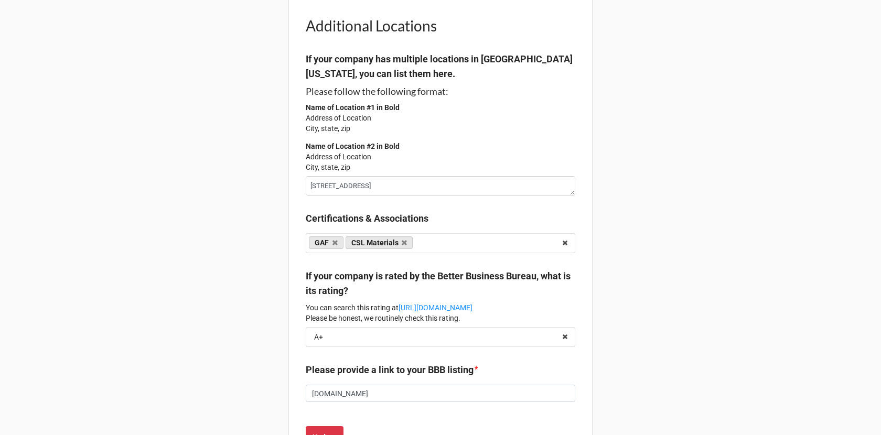
scroll to position [0, 0]
click at [406, 196] on textarea "6801 Briarwood Drive" at bounding box center [441, 185] width 270 height 19
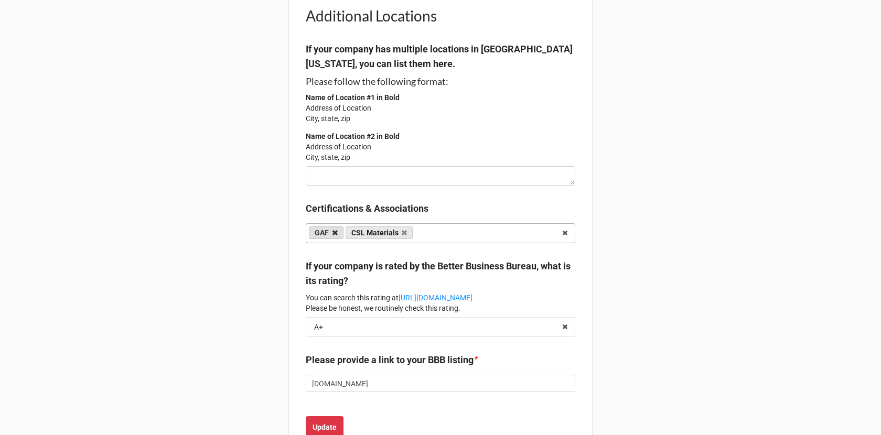
click at [334, 237] on icon at bounding box center [335, 233] width 5 height 7
click at [369, 237] on icon at bounding box center [368, 233] width 5 height 7
click at [563, 335] on icon at bounding box center [565, 327] width 16 height 19
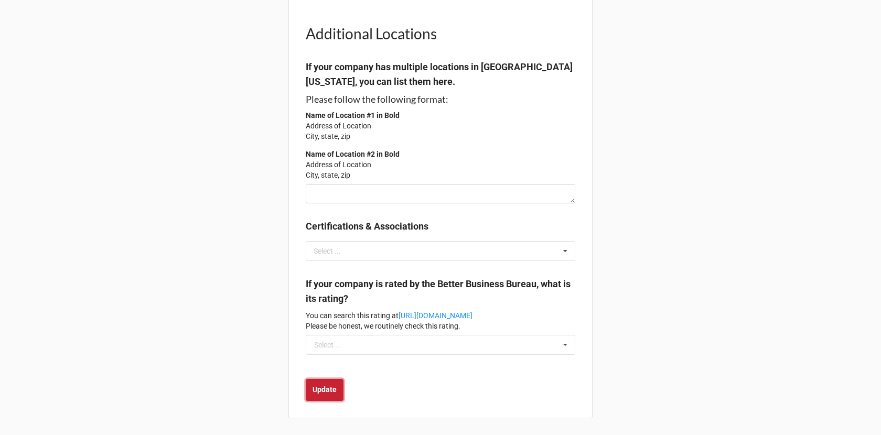
click at [330, 393] on b "Update" at bounding box center [325, 390] width 24 height 11
